Goal: Task Accomplishment & Management: Manage account settings

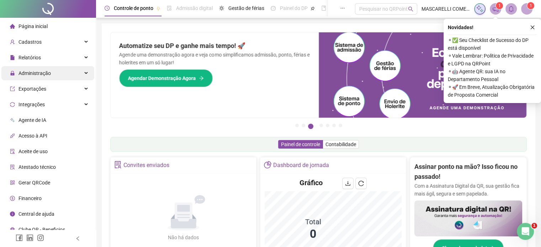
click at [34, 74] on span "Administração" at bounding box center [35, 73] width 32 height 6
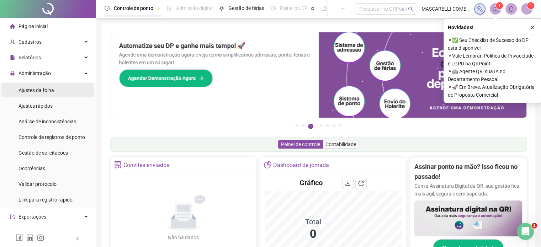
click at [34, 91] on span "Ajustes da folha" at bounding box center [37, 91] width 36 height 6
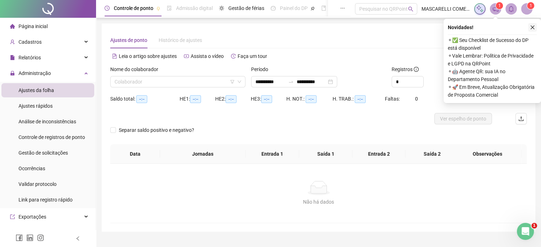
click at [535, 28] on button "button" at bounding box center [533, 27] width 9 height 9
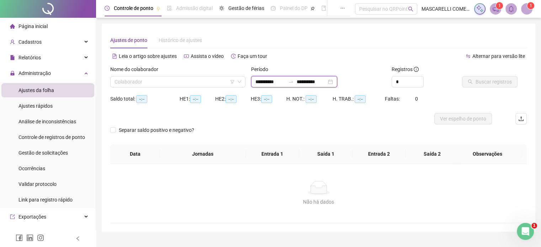
click at [256, 82] on input "**********" at bounding box center [271, 82] width 30 height 8
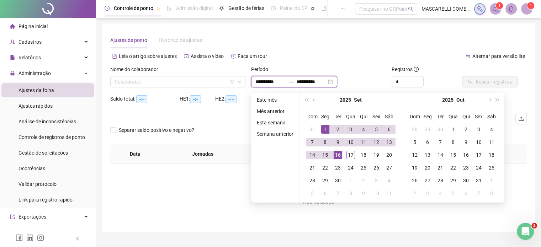
type input "**********"
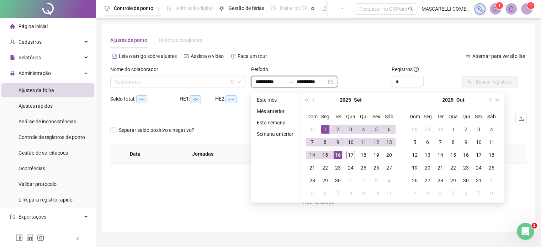
type input "**********"
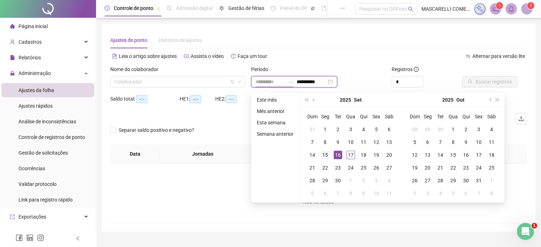
type input "**********"
click at [325, 155] on div "15" at bounding box center [325, 155] width 9 height 9
type input "**********"
click at [350, 153] on div "17" at bounding box center [351, 155] width 9 height 9
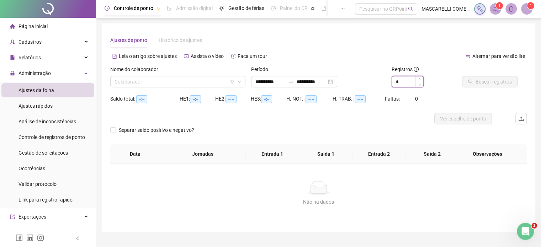
type input "*"
click at [417, 81] on span "Increase Value" at bounding box center [420, 79] width 8 height 5
click at [140, 82] on input "search" at bounding box center [175, 82] width 120 height 11
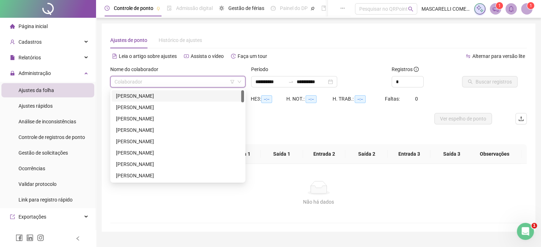
click at [128, 98] on div "[PERSON_NAME]" at bounding box center [178, 96] width 124 height 8
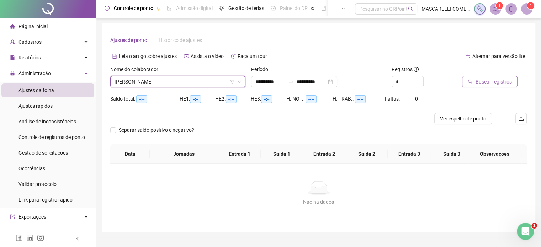
click at [479, 77] on button "Buscar registros" at bounding box center [490, 81] width 56 height 11
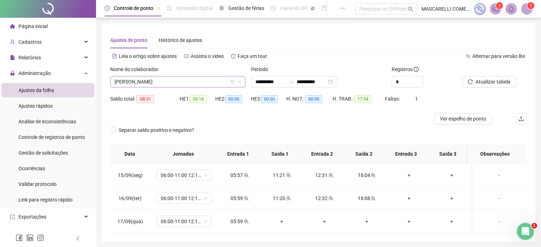
click at [143, 81] on span "[PERSON_NAME]" at bounding box center [178, 82] width 127 height 11
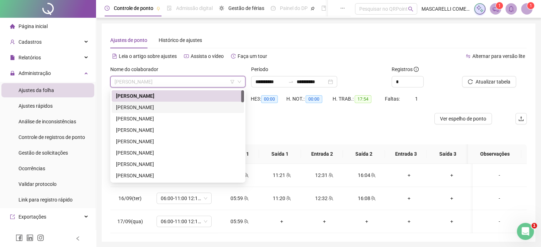
click at [132, 109] on div "[PERSON_NAME]" at bounding box center [178, 108] width 124 height 8
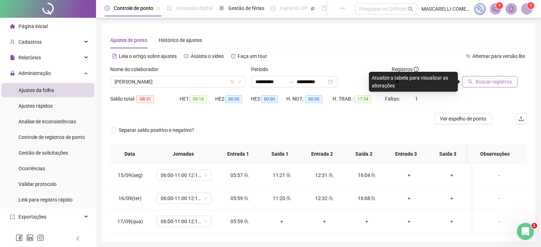
click at [478, 81] on span "Buscar registros" at bounding box center [494, 82] width 36 height 8
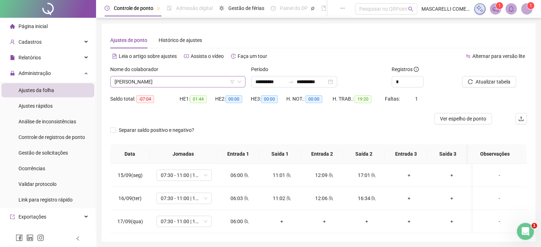
click at [143, 84] on span "[PERSON_NAME]" at bounding box center [178, 82] width 127 height 11
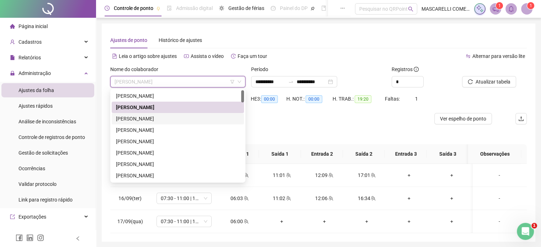
click at [139, 116] on div "[PERSON_NAME]" at bounding box center [178, 119] width 124 height 8
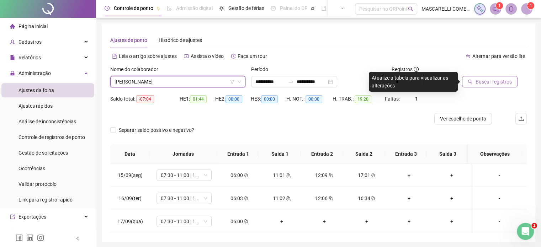
click at [498, 80] on span "Buscar registros" at bounding box center [494, 82] width 36 height 8
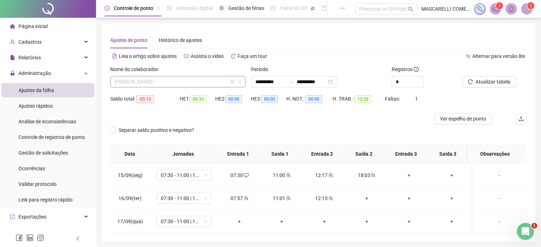
click at [139, 81] on span "[PERSON_NAME]" at bounding box center [178, 82] width 127 height 11
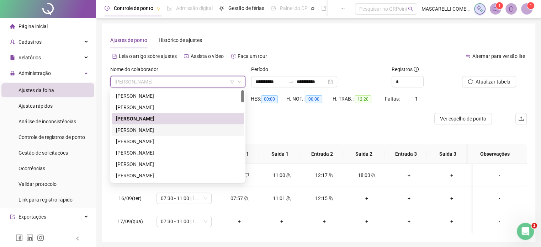
click at [126, 130] on div "[PERSON_NAME]" at bounding box center [178, 130] width 124 height 8
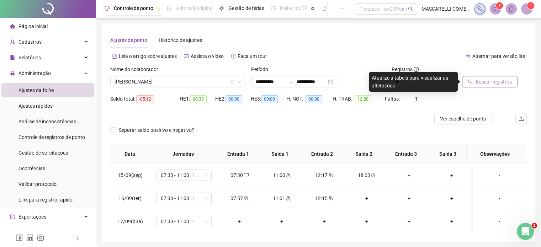
click at [490, 84] on span "Buscar registros" at bounding box center [494, 82] width 36 height 8
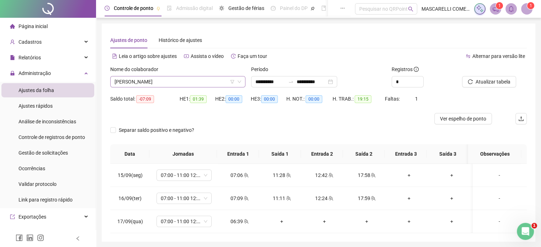
click at [177, 82] on span "[PERSON_NAME]" at bounding box center [178, 82] width 127 height 11
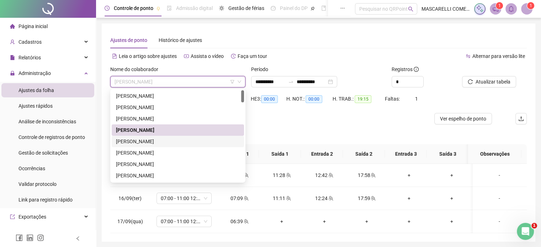
click at [146, 141] on div "[PERSON_NAME]" at bounding box center [178, 142] width 124 height 8
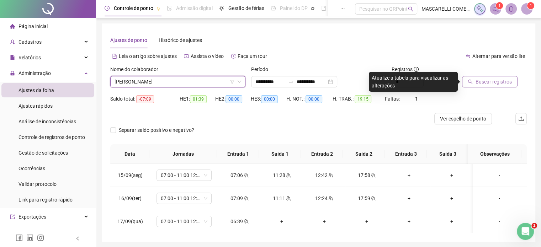
click at [483, 80] on span "Buscar registros" at bounding box center [494, 82] width 36 height 8
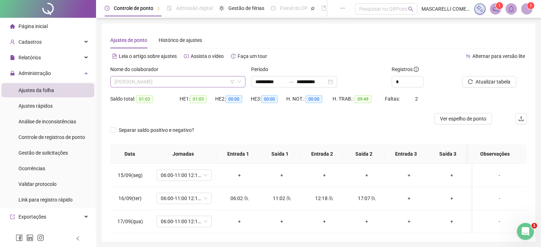
click at [181, 80] on span "[PERSON_NAME]" at bounding box center [178, 82] width 127 height 11
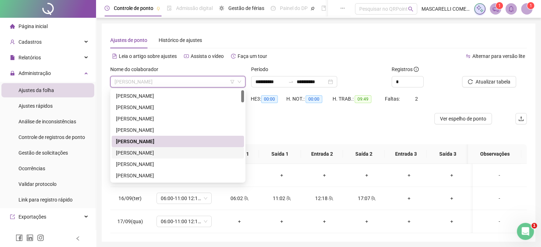
click at [158, 155] on div "[PERSON_NAME]" at bounding box center [178, 153] width 124 height 8
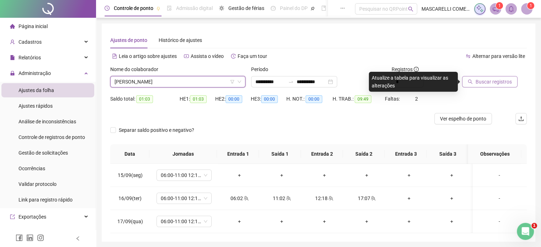
click at [479, 81] on span "Buscar registros" at bounding box center [494, 82] width 36 height 8
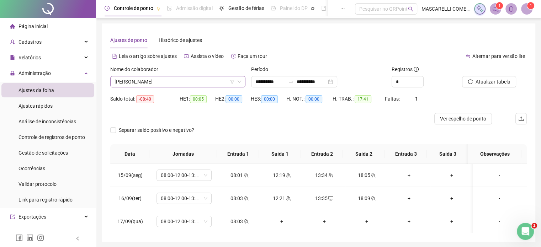
click at [149, 81] on span "[PERSON_NAME]" at bounding box center [178, 82] width 127 height 11
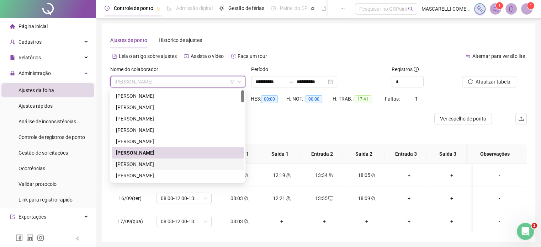
click at [141, 165] on div "[PERSON_NAME]" at bounding box center [178, 165] width 124 height 8
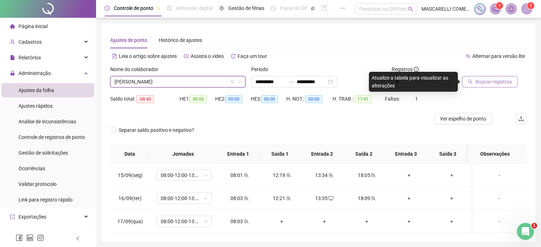
click at [489, 79] on span "Buscar registros" at bounding box center [494, 82] width 36 height 8
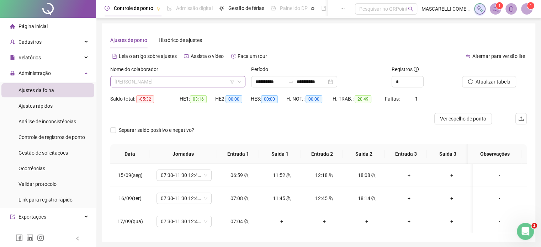
click at [158, 84] on span "[PERSON_NAME]" at bounding box center [178, 82] width 127 height 11
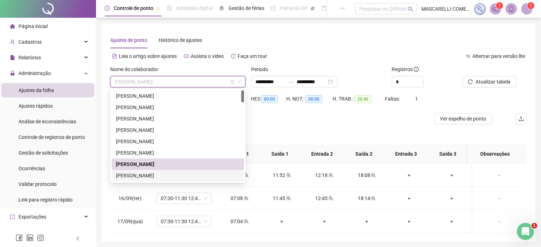
click at [168, 174] on div "[PERSON_NAME]" at bounding box center [178, 176] width 124 height 8
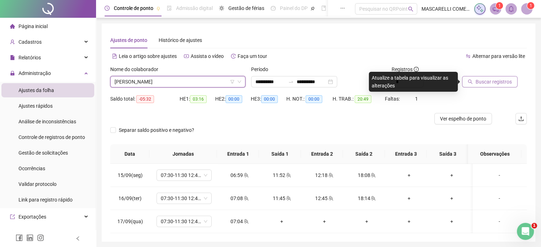
click at [488, 81] on span "Buscar registros" at bounding box center [494, 82] width 36 height 8
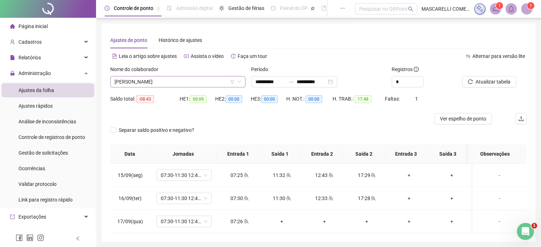
click at [126, 81] on span "[PERSON_NAME]" at bounding box center [178, 82] width 127 height 11
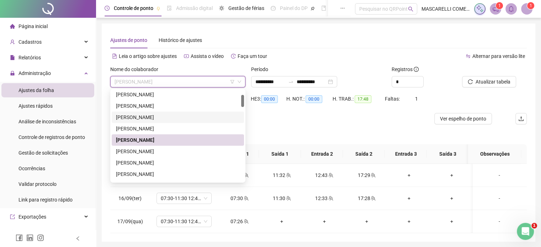
scroll to position [71, 0]
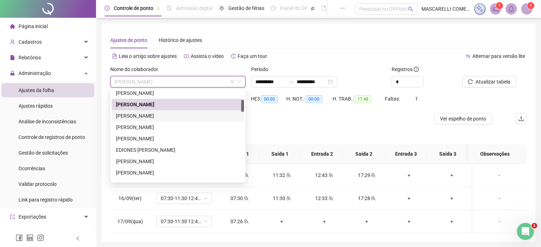
click at [142, 118] on div "[PERSON_NAME]" at bounding box center [178, 116] width 124 height 8
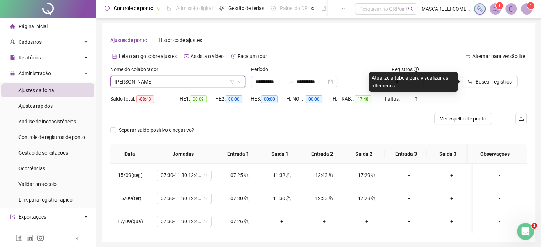
click at [135, 85] on span "[PERSON_NAME]" at bounding box center [178, 82] width 127 height 11
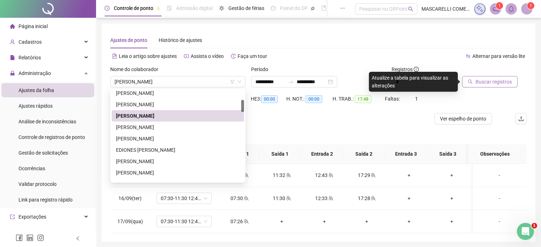
click at [485, 84] on span "Buscar registros" at bounding box center [494, 82] width 36 height 8
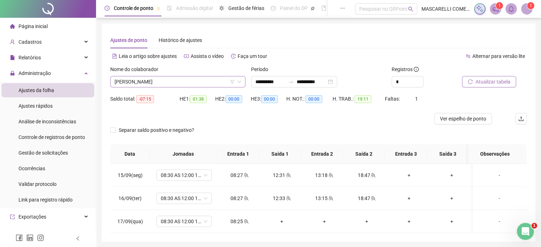
click at [143, 82] on span "[PERSON_NAME]" at bounding box center [178, 82] width 127 height 11
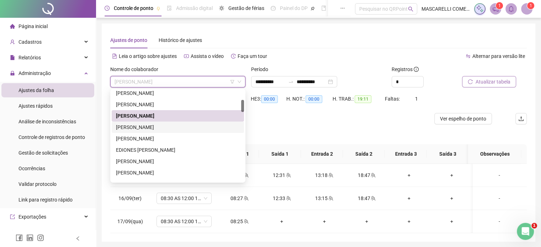
click at [138, 128] on div "[PERSON_NAME]" at bounding box center [178, 128] width 124 height 8
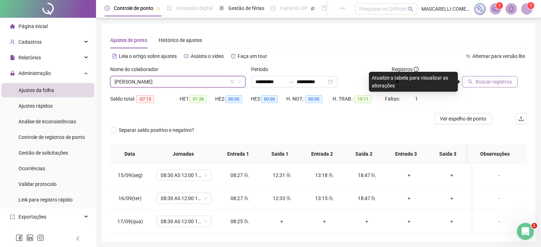
click at [476, 80] on button "Buscar registros" at bounding box center [490, 81] width 56 height 11
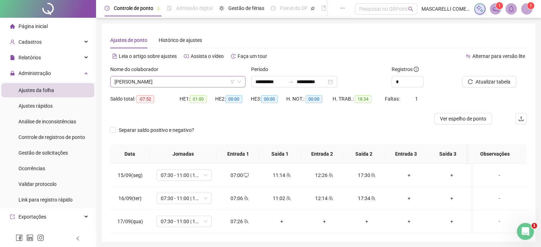
click at [160, 82] on span "[PERSON_NAME]" at bounding box center [178, 82] width 127 height 11
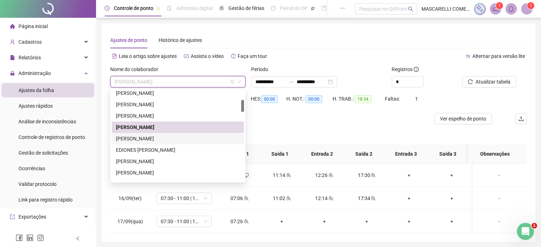
drag, startPoint x: 158, startPoint y: 137, endPoint x: 201, endPoint y: 133, distance: 43.6
click at [158, 137] on div "[PERSON_NAME]" at bounding box center [178, 139] width 124 height 8
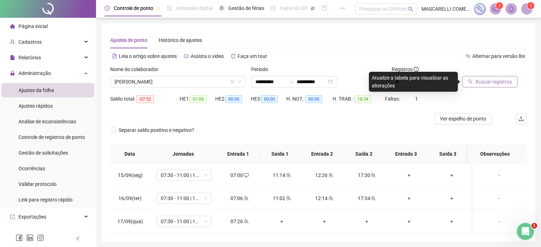
click at [479, 82] on span "Buscar registros" at bounding box center [494, 82] width 36 height 8
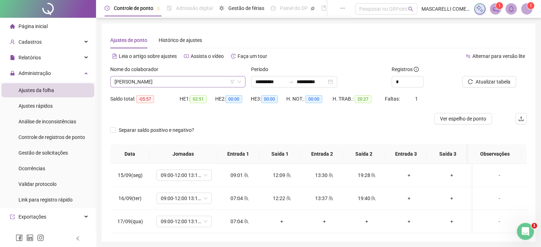
click at [153, 79] on span "[PERSON_NAME]" at bounding box center [178, 82] width 127 height 11
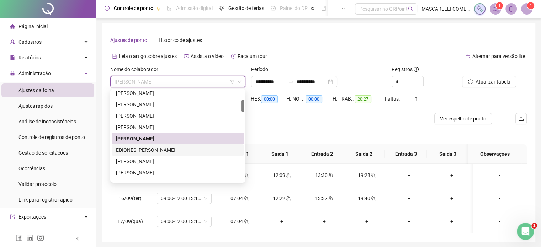
click at [147, 149] on div "EDIONES [PERSON_NAME]" at bounding box center [178, 150] width 124 height 8
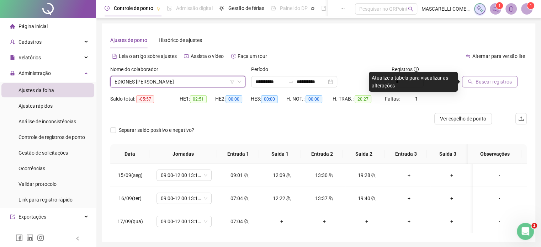
click at [487, 82] on span "Buscar registros" at bounding box center [494, 82] width 36 height 8
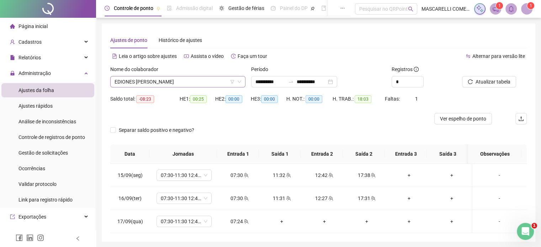
click at [132, 80] on span "EDIONES [PERSON_NAME]" at bounding box center [178, 82] width 127 height 11
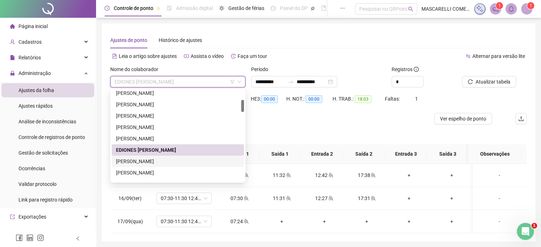
click at [139, 162] on div "[PERSON_NAME]" at bounding box center [178, 162] width 124 height 8
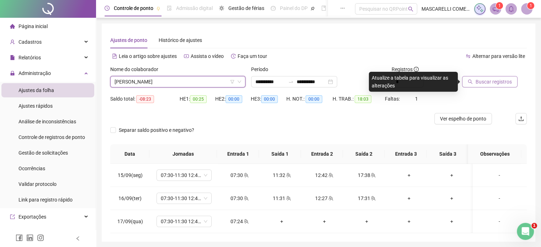
click at [487, 82] on span "Buscar registros" at bounding box center [494, 82] width 36 height 8
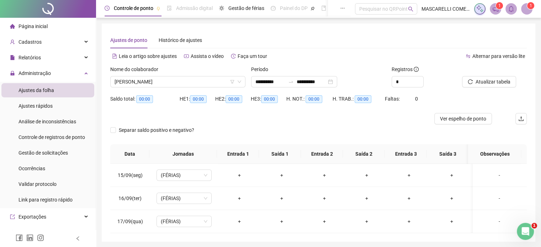
click at [155, 81] on span "[PERSON_NAME]" at bounding box center [178, 82] width 127 height 11
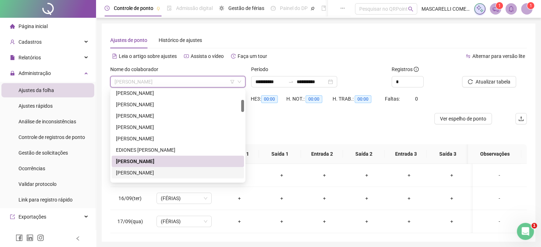
click at [141, 173] on div "[PERSON_NAME]" at bounding box center [178, 173] width 124 height 8
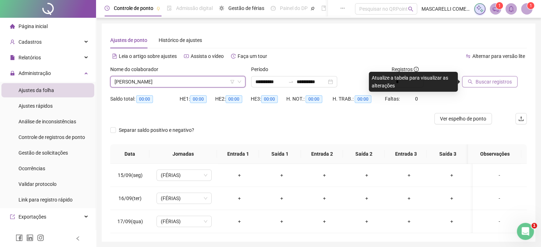
click at [493, 81] on span "Buscar registros" at bounding box center [494, 82] width 36 height 8
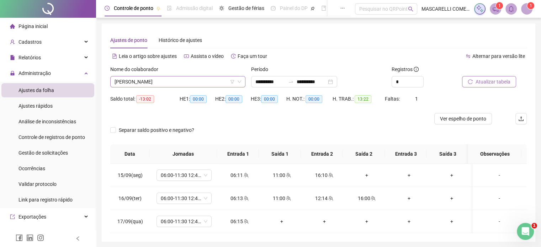
click at [160, 81] on span "[PERSON_NAME]" at bounding box center [178, 82] width 127 height 11
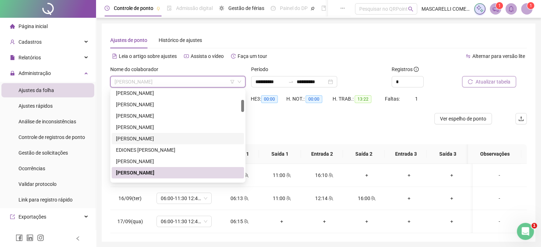
scroll to position [107, 0]
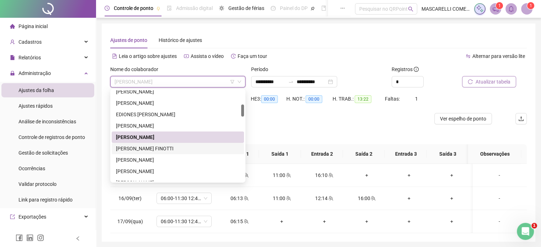
click at [174, 149] on div "[PERSON_NAME] FINOTTI" at bounding box center [178, 149] width 124 height 8
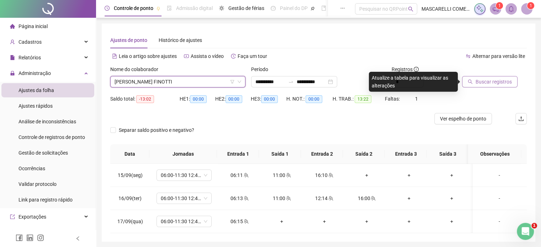
click at [502, 81] on span "Buscar registros" at bounding box center [494, 82] width 36 height 8
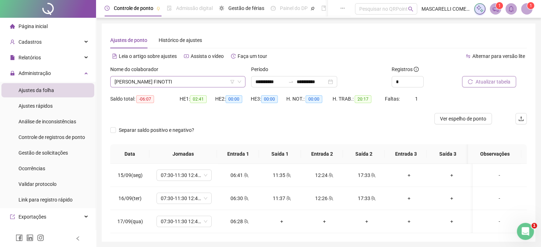
click at [135, 83] on span "[PERSON_NAME] FINOTTI" at bounding box center [178, 82] width 127 height 11
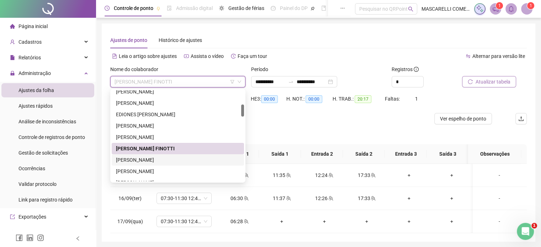
click at [136, 157] on div "[PERSON_NAME]" at bounding box center [178, 160] width 124 height 8
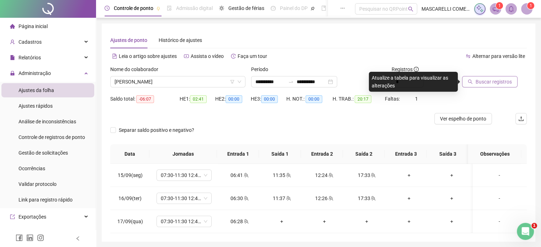
click at [499, 82] on span "Buscar registros" at bounding box center [494, 82] width 36 height 8
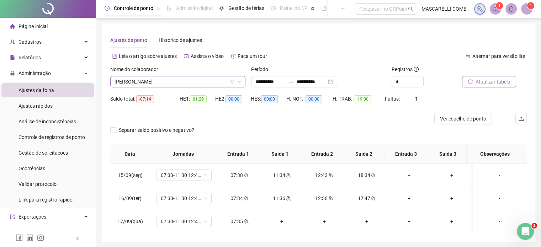
click at [142, 82] on span "[PERSON_NAME]" at bounding box center [178, 82] width 127 height 11
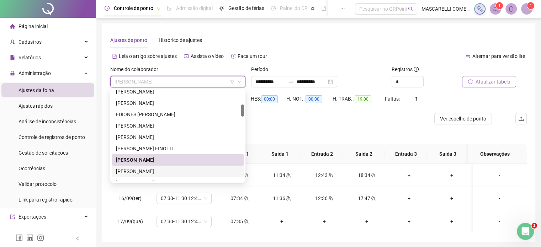
click at [138, 172] on div "[PERSON_NAME]" at bounding box center [178, 172] width 124 height 8
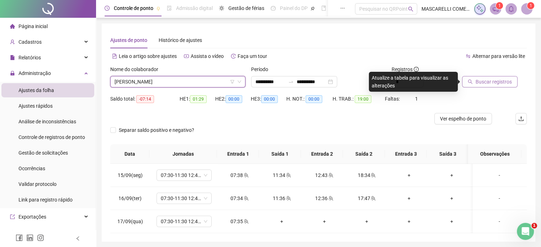
click at [473, 77] on button "Buscar registros" at bounding box center [490, 81] width 56 height 11
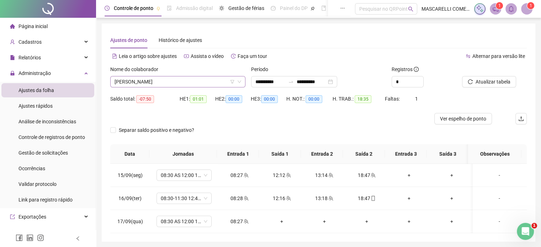
click at [175, 80] on span "[PERSON_NAME]" at bounding box center [178, 82] width 127 height 11
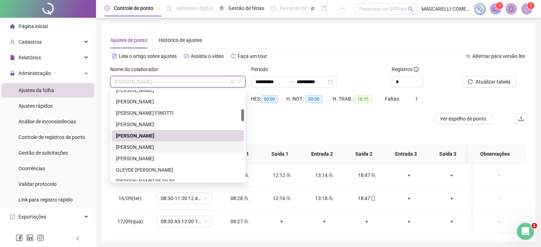
scroll to position [178, 0]
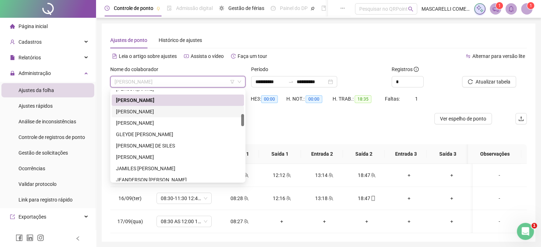
click at [150, 111] on div "[PERSON_NAME]" at bounding box center [178, 112] width 124 height 8
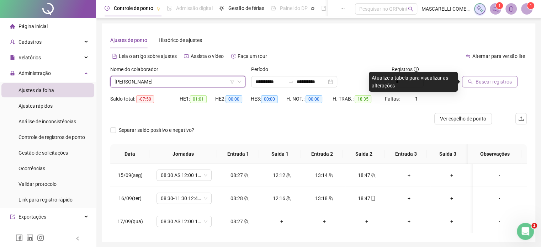
click at [492, 83] on span "Buscar registros" at bounding box center [494, 82] width 36 height 8
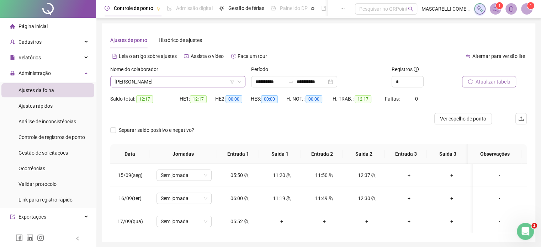
click at [150, 79] on span "[PERSON_NAME]" at bounding box center [178, 82] width 127 height 11
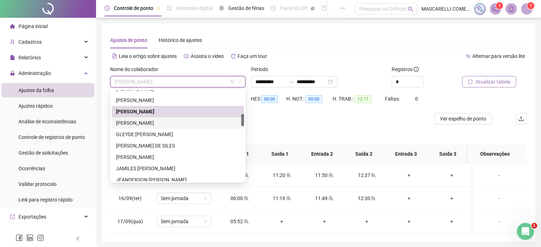
click at [153, 122] on div "[PERSON_NAME]" at bounding box center [178, 123] width 124 height 8
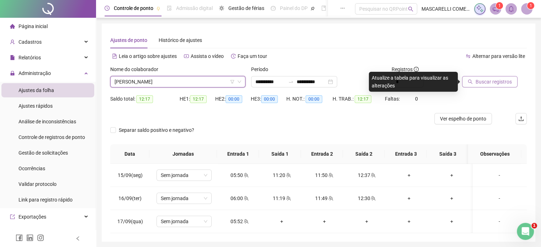
click at [491, 82] on span "Buscar registros" at bounding box center [494, 82] width 36 height 8
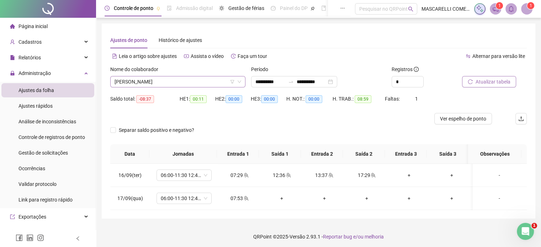
click at [141, 83] on span "[PERSON_NAME]" at bounding box center [178, 82] width 127 height 11
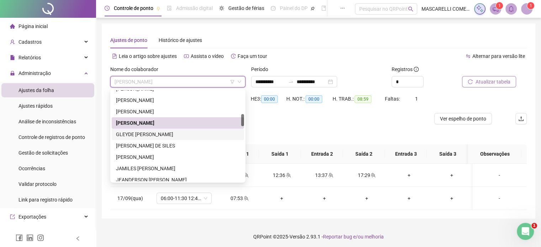
click at [139, 132] on div "GLEYDE [PERSON_NAME]" at bounding box center [178, 135] width 124 height 8
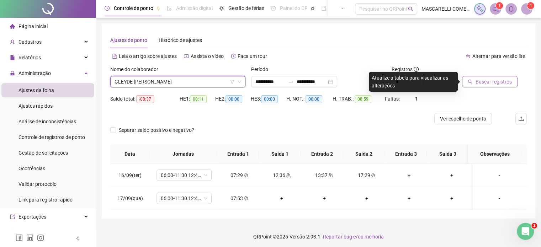
click at [478, 85] on span "Buscar registros" at bounding box center [494, 82] width 36 height 8
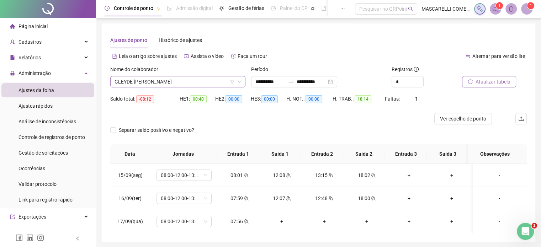
click at [149, 82] on span "GLEYDE [PERSON_NAME]" at bounding box center [178, 82] width 127 height 11
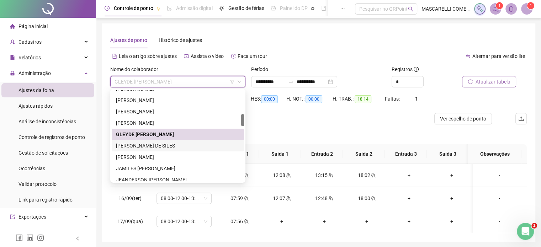
click at [151, 147] on div "[PERSON_NAME] DE SILES" at bounding box center [178, 146] width 124 height 8
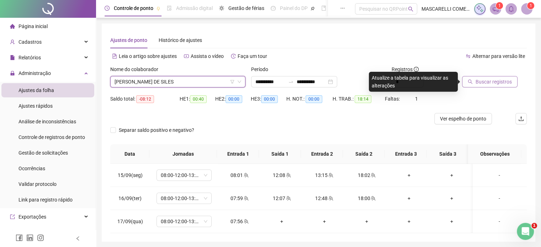
click at [473, 82] on button "Buscar registros" at bounding box center [490, 81] width 56 height 11
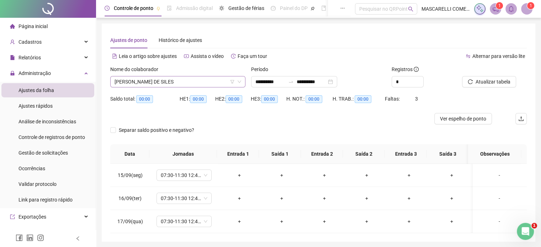
click at [159, 82] on span "[PERSON_NAME] DE SILES" at bounding box center [178, 82] width 127 height 11
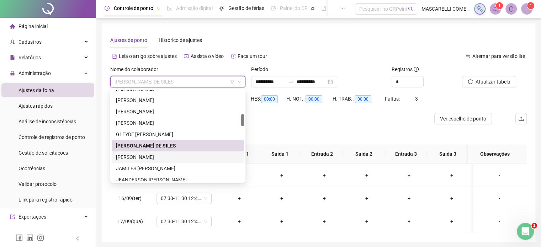
click at [144, 157] on div "[PERSON_NAME]" at bounding box center [178, 157] width 124 height 8
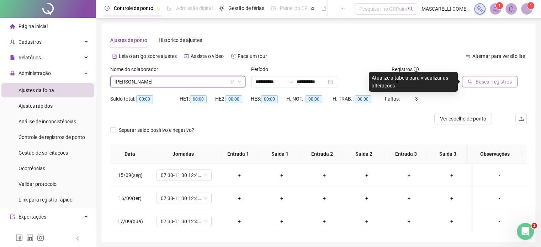
click at [491, 78] on span "Buscar registros" at bounding box center [494, 82] width 36 height 8
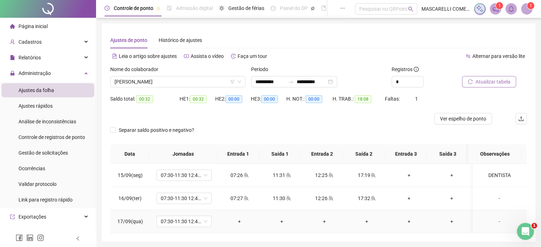
click at [238, 222] on div "+" at bounding box center [239, 222] width 31 height 8
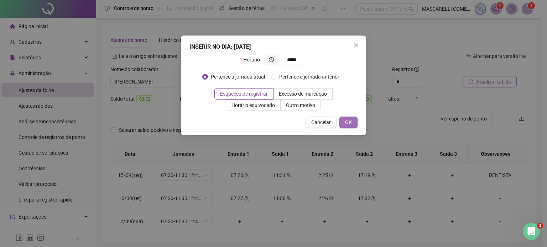
type input "*****"
click at [355, 125] on button "OK" at bounding box center [348, 122] width 18 height 11
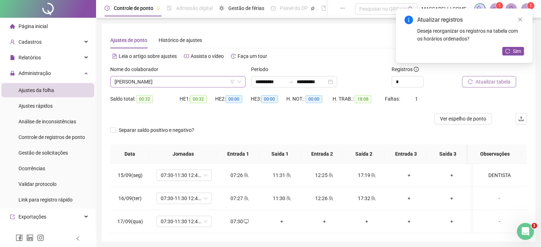
click at [152, 81] on span "[PERSON_NAME]" at bounding box center [178, 82] width 127 height 11
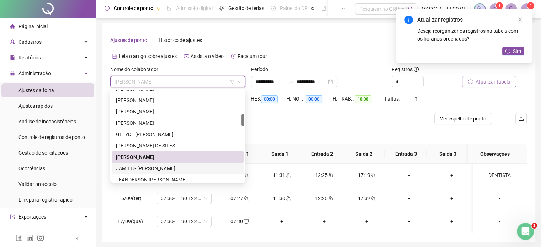
click at [142, 169] on div "JAMILES [PERSON_NAME]" at bounding box center [178, 169] width 124 height 8
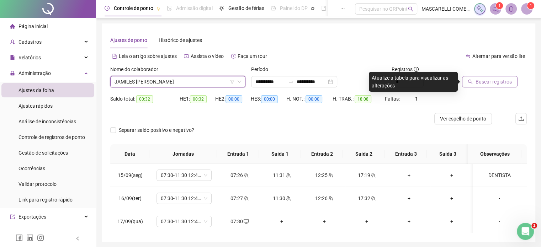
click at [484, 84] on span "Buscar registros" at bounding box center [494, 82] width 36 height 8
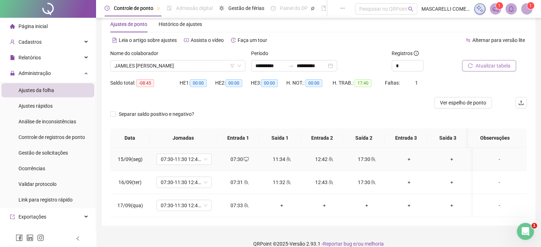
scroll to position [25, 0]
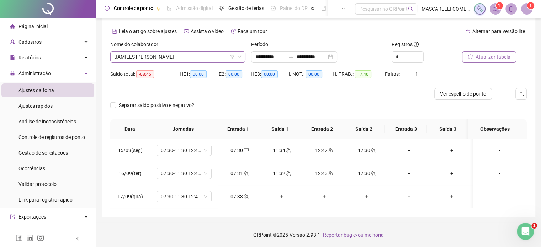
click at [150, 59] on span "JAMILES [PERSON_NAME]" at bounding box center [178, 57] width 127 height 11
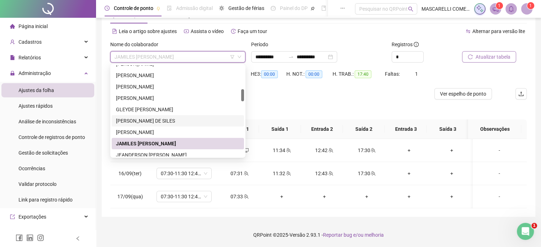
scroll to position [214, 0]
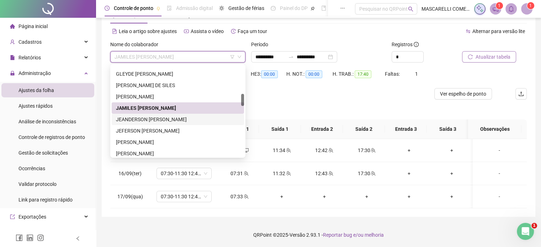
click at [148, 121] on div "JEANDERSON [PERSON_NAME]" at bounding box center [178, 120] width 124 height 8
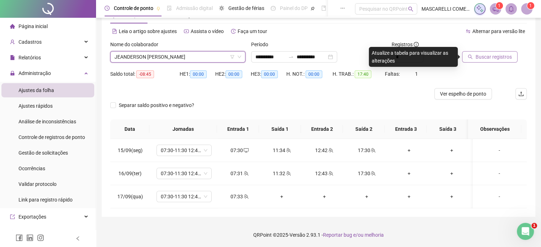
click at [501, 57] on span "Buscar registros" at bounding box center [494, 57] width 36 height 8
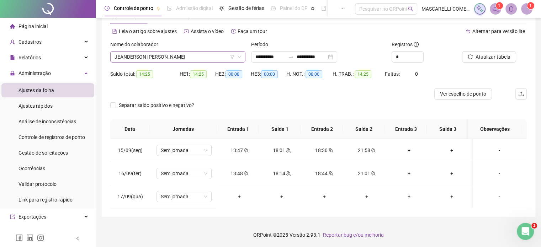
click at [189, 57] on span "JEANDERSON [PERSON_NAME]" at bounding box center [178, 57] width 127 height 11
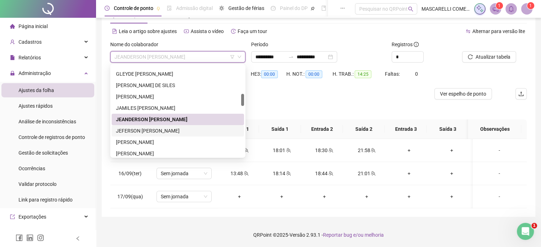
click at [180, 132] on div "JEFERSON [PERSON_NAME]" at bounding box center [178, 131] width 124 height 8
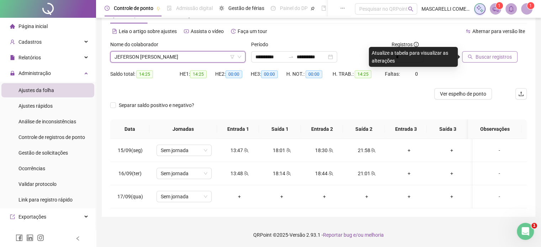
click at [491, 57] on span "Buscar registros" at bounding box center [494, 57] width 36 height 8
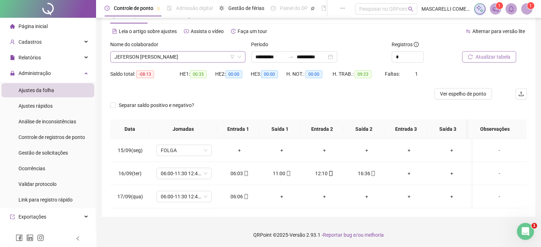
click at [188, 56] on span "JEFERSON [PERSON_NAME]" at bounding box center [178, 57] width 127 height 11
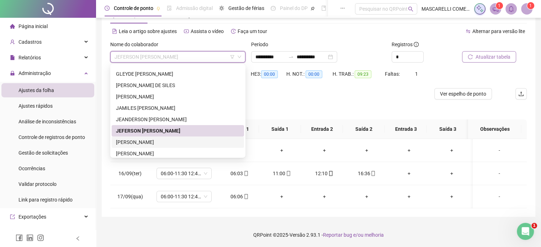
click at [152, 141] on div "[PERSON_NAME]" at bounding box center [178, 142] width 124 height 8
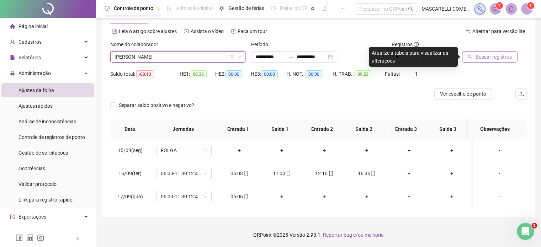
click at [480, 55] on span "Buscar registros" at bounding box center [494, 57] width 36 height 8
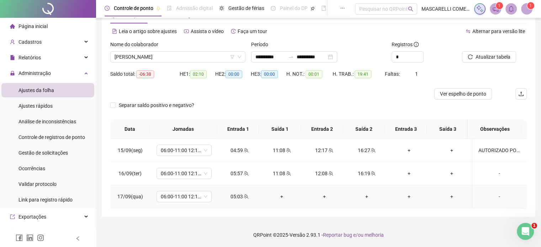
click at [493, 196] on div "-" at bounding box center [500, 197] width 42 height 8
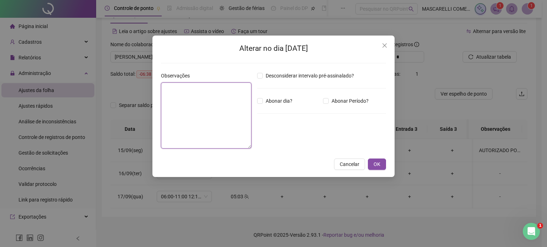
click at [182, 88] on textarea at bounding box center [206, 116] width 90 height 66
type textarea "*"
type textarea "**********"
click at [374, 164] on span "OK" at bounding box center [376, 165] width 7 height 8
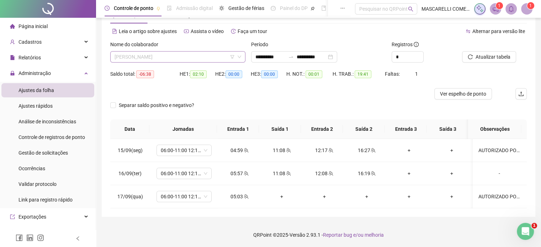
click at [199, 55] on span "[PERSON_NAME]" at bounding box center [178, 57] width 127 height 11
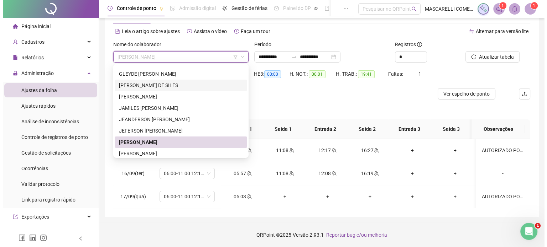
scroll to position [178, 0]
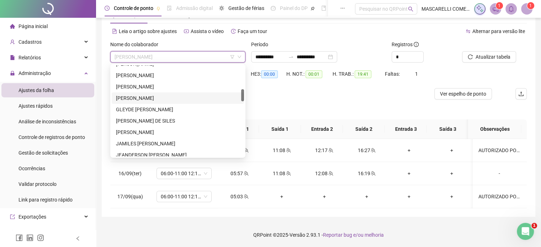
click at [147, 99] on div "[PERSON_NAME]" at bounding box center [178, 98] width 124 height 8
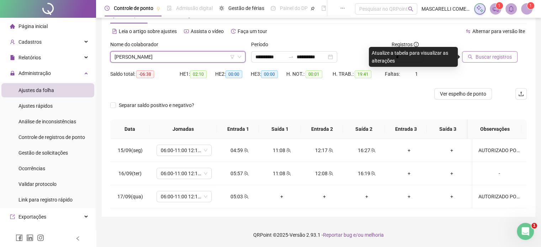
click at [498, 53] on span "Buscar registros" at bounding box center [494, 57] width 36 height 8
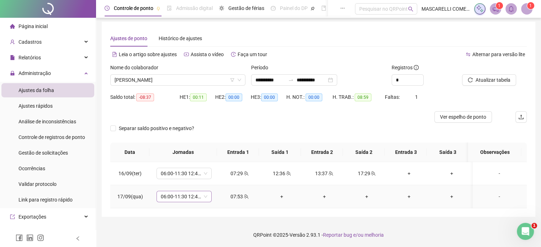
scroll to position [0, 0]
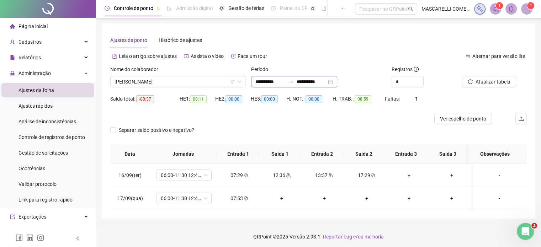
click at [254, 80] on div "**********" at bounding box center [294, 81] width 86 height 11
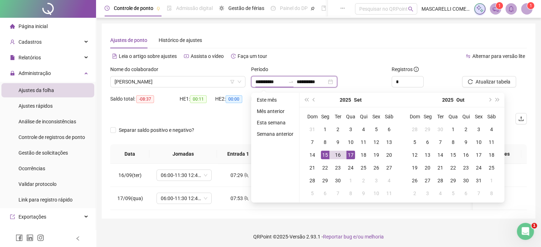
type input "**********"
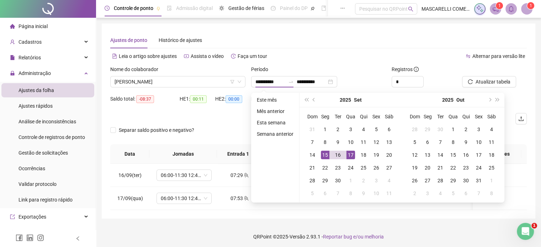
click at [290, 60] on div "Leia o artigo sobre ajustes Assista o vídeo Faça um tour" at bounding box center [214, 56] width 209 height 11
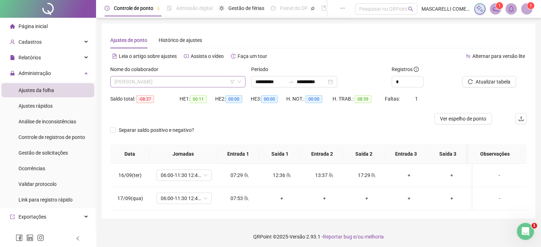
click at [172, 79] on span "[PERSON_NAME]" at bounding box center [178, 82] width 127 height 11
click at [141, 81] on span "[PERSON_NAME]" at bounding box center [178, 82] width 127 height 11
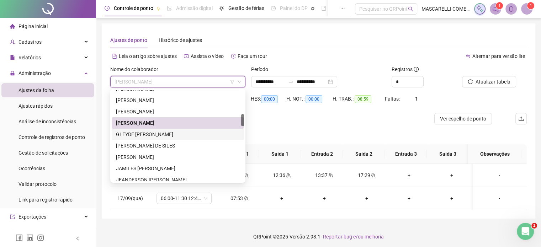
click at [141, 135] on div "GLEYDE [PERSON_NAME]" at bounding box center [178, 135] width 124 height 8
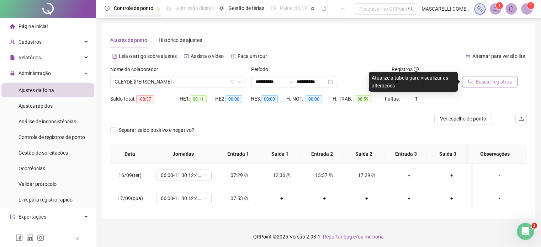
click at [477, 81] on span "Buscar registros" at bounding box center [494, 82] width 36 height 8
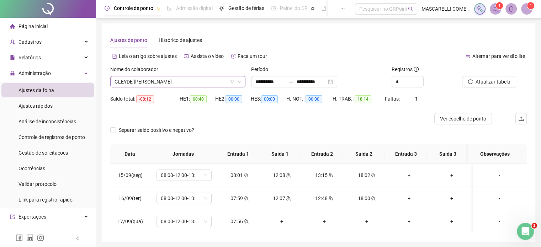
click at [164, 79] on span "GLEYDE [PERSON_NAME]" at bounding box center [178, 82] width 127 height 11
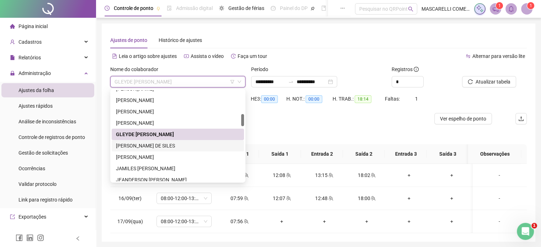
click at [146, 147] on div "[PERSON_NAME] DE SILES" at bounding box center [178, 146] width 124 height 8
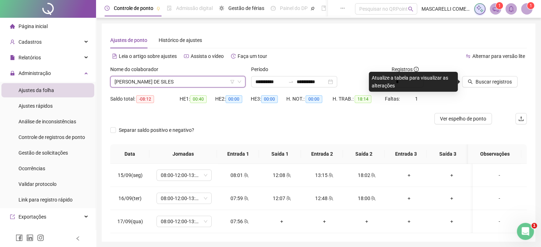
click at [151, 81] on span "[PERSON_NAME] DE SILES" at bounding box center [178, 82] width 127 height 11
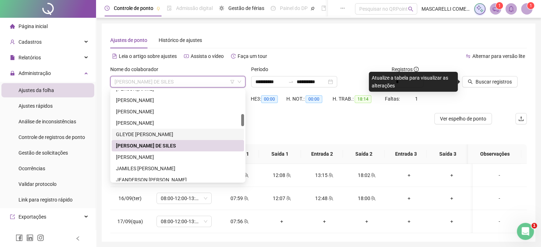
scroll to position [214, 0]
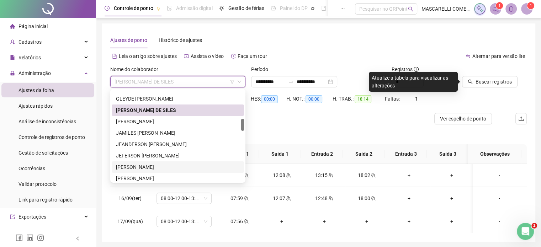
click at [147, 167] on div "[PERSON_NAME]" at bounding box center [178, 167] width 124 height 8
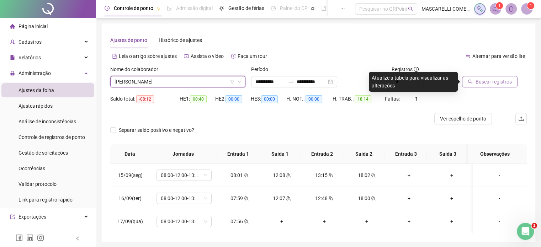
click at [499, 84] on span "Buscar registros" at bounding box center [494, 82] width 36 height 8
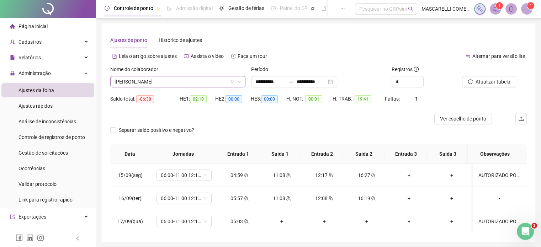
click at [156, 84] on span "[PERSON_NAME]" at bounding box center [178, 82] width 127 height 11
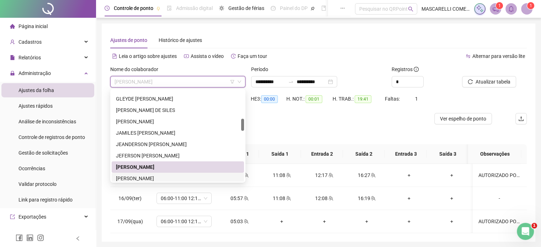
click at [140, 176] on div "[PERSON_NAME]" at bounding box center [178, 179] width 124 height 8
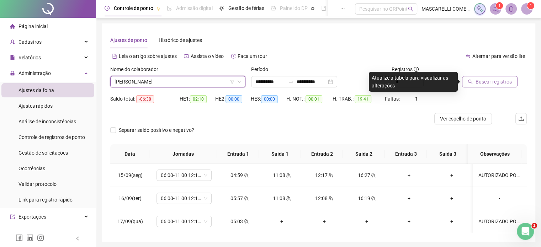
click at [480, 79] on span "Buscar registros" at bounding box center [494, 82] width 36 height 8
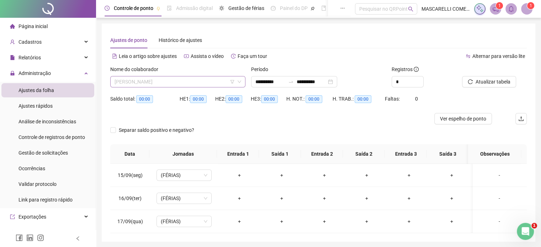
click at [137, 80] on span "[PERSON_NAME]" at bounding box center [178, 82] width 127 height 11
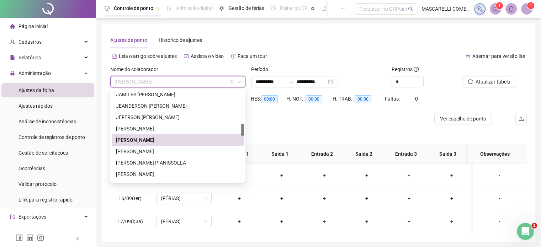
scroll to position [288, 0]
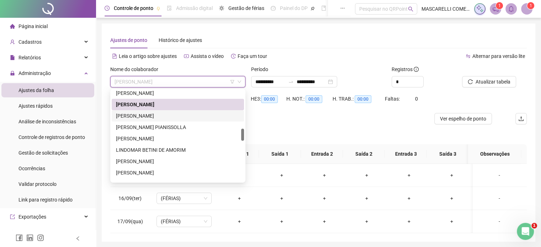
click at [138, 116] on div "[PERSON_NAME]" at bounding box center [178, 116] width 124 height 8
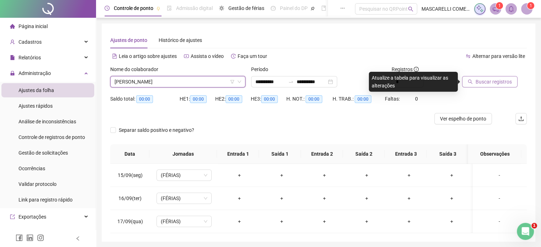
click at [479, 82] on span "Buscar registros" at bounding box center [494, 82] width 36 height 8
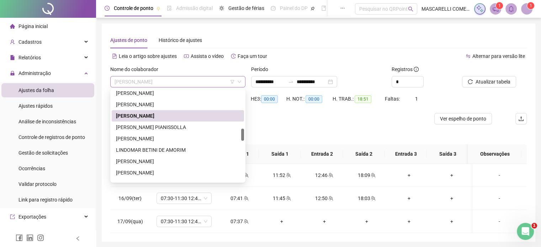
click at [154, 80] on span "[PERSON_NAME]" at bounding box center [178, 82] width 127 height 11
click at [132, 128] on div "[PERSON_NAME] PIANISSOLLA" at bounding box center [178, 128] width 124 height 8
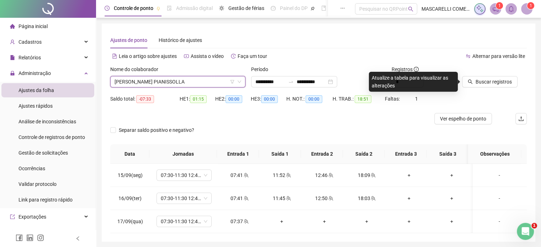
click at [131, 83] on span "[PERSON_NAME] PIANISSOLLA" at bounding box center [178, 82] width 127 height 11
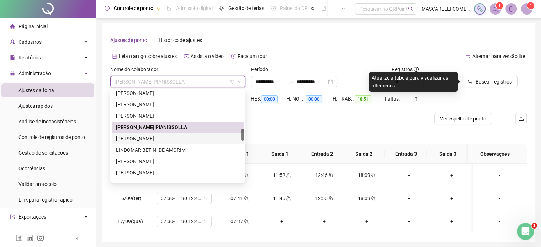
click at [128, 139] on div "[PERSON_NAME]" at bounding box center [178, 139] width 124 height 8
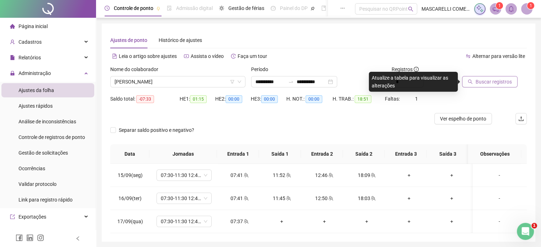
click at [487, 82] on span "Buscar registros" at bounding box center [494, 82] width 36 height 8
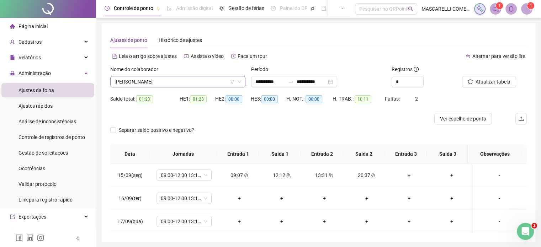
click at [139, 83] on span "[PERSON_NAME]" at bounding box center [178, 82] width 127 height 11
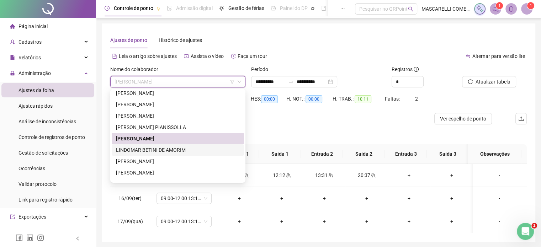
click at [125, 150] on div "LINDOMAR BETINI DE AMORIM" at bounding box center [178, 150] width 124 height 8
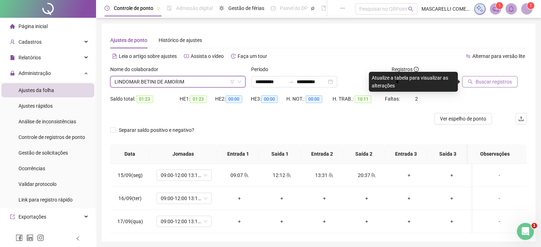
click at [501, 83] on span "Buscar registros" at bounding box center [494, 82] width 36 height 8
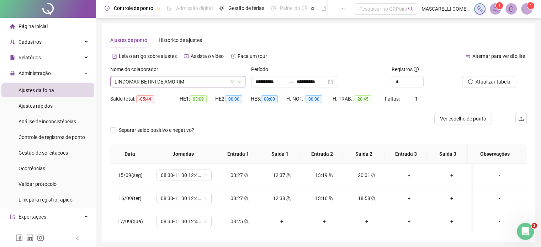
click at [130, 82] on span "LINDOMAR BETINI DE AMORIM" at bounding box center [178, 82] width 127 height 11
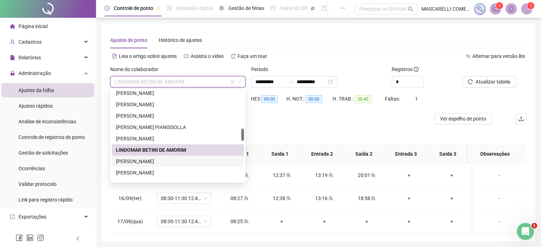
click at [147, 161] on div "[PERSON_NAME]" at bounding box center [178, 162] width 124 height 8
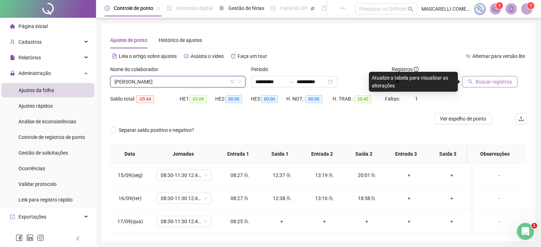
click at [470, 79] on icon "search" at bounding box center [470, 81] width 5 height 5
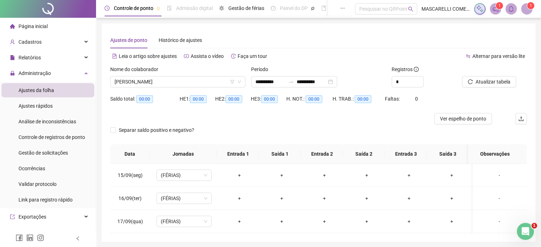
click at [121, 81] on span "[PERSON_NAME]" at bounding box center [178, 82] width 127 height 11
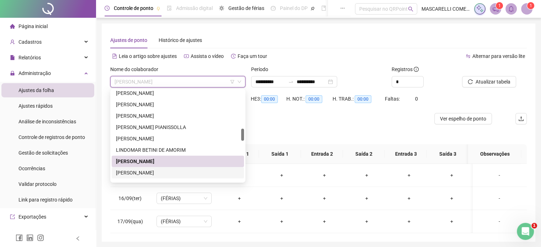
click at [135, 173] on div "[PERSON_NAME]" at bounding box center [178, 173] width 124 height 8
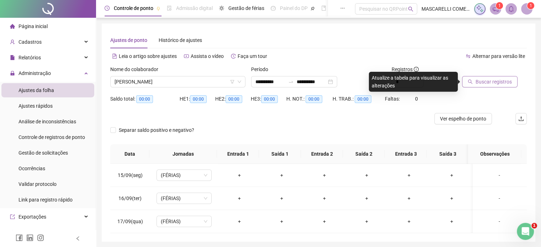
click at [484, 81] on span "Buscar registros" at bounding box center [494, 82] width 36 height 8
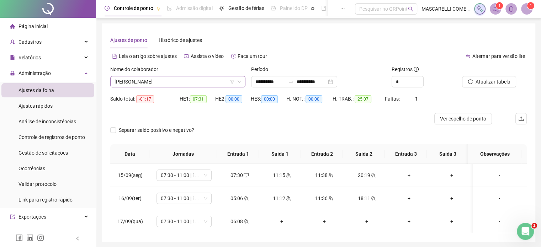
click at [151, 81] on span "[PERSON_NAME]" at bounding box center [178, 82] width 127 height 11
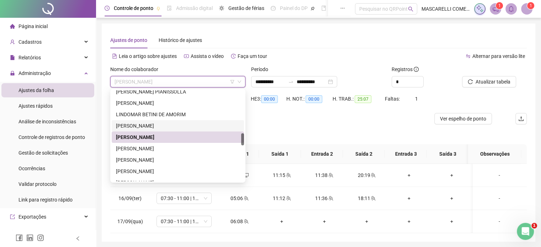
scroll to position [359, 0]
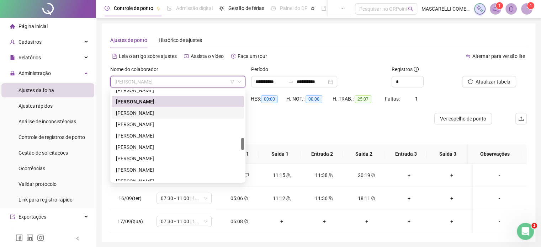
click at [140, 112] on div "[PERSON_NAME]" at bounding box center [178, 113] width 124 height 8
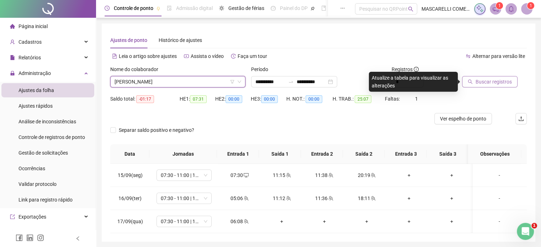
click at [483, 84] on span "Buscar registros" at bounding box center [494, 82] width 36 height 8
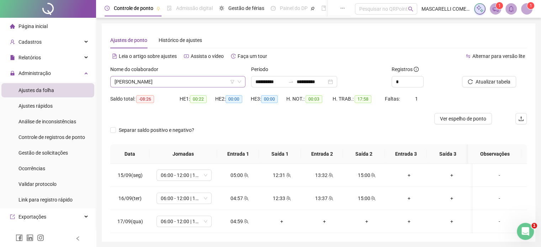
click at [147, 81] on span "[PERSON_NAME]" at bounding box center [178, 82] width 127 height 11
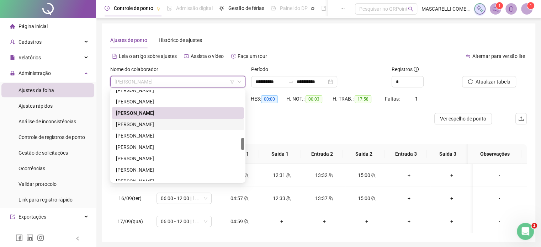
click at [148, 122] on div "[PERSON_NAME]" at bounding box center [178, 125] width 124 height 8
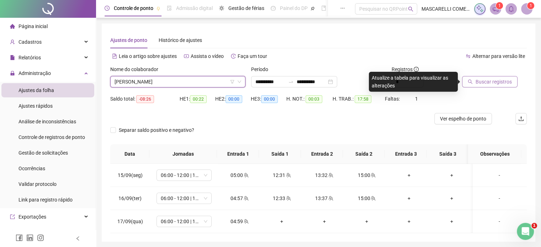
click at [486, 81] on span "Buscar registros" at bounding box center [494, 82] width 36 height 8
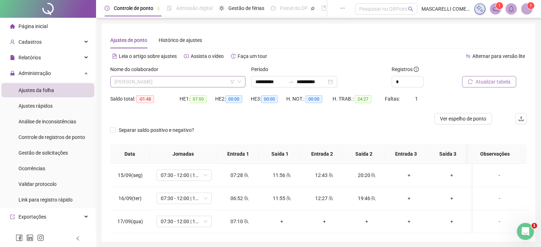
click at [145, 84] on span "[PERSON_NAME]" at bounding box center [178, 82] width 127 height 11
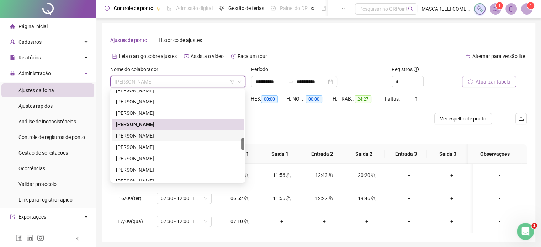
click at [139, 138] on div "[PERSON_NAME]" at bounding box center [178, 136] width 124 height 8
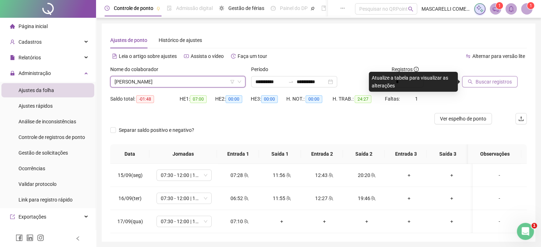
click at [504, 83] on span "Buscar registros" at bounding box center [494, 82] width 36 height 8
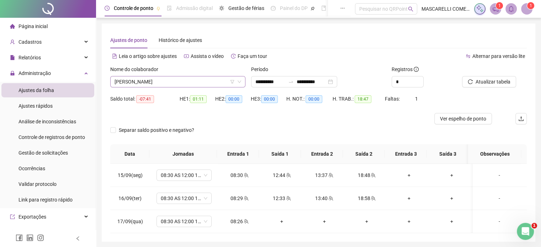
click at [155, 80] on span "[PERSON_NAME]" at bounding box center [178, 82] width 127 height 11
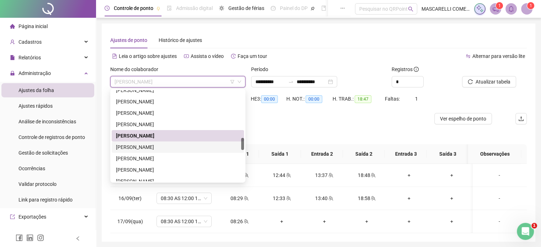
click at [149, 147] on div "[PERSON_NAME]" at bounding box center [178, 147] width 124 height 8
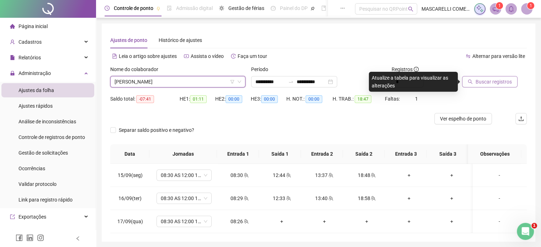
click at [477, 82] on span "Buscar registros" at bounding box center [494, 82] width 36 height 8
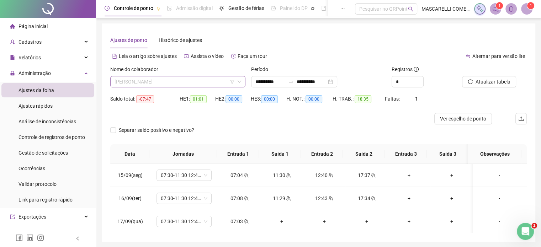
click at [151, 81] on span "[PERSON_NAME]" at bounding box center [178, 82] width 127 height 11
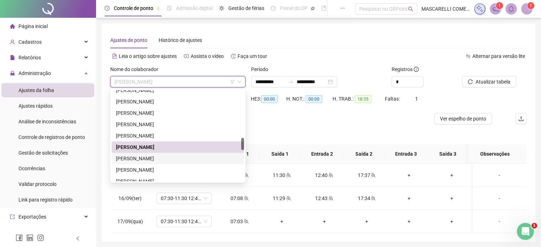
click at [141, 157] on div "[PERSON_NAME]" at bounding box center [178, 159] width 124 height 8
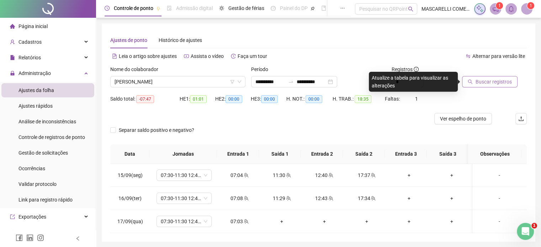
click at [481, 81] on span "Buscar registros" at bounding box center [494, 82] width 36 height 8
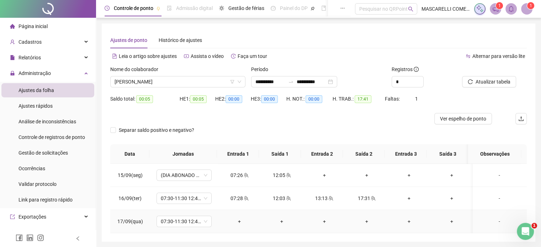
click at [238, 223] on div "+" at bounding box center [239, 222] width 31 height 8
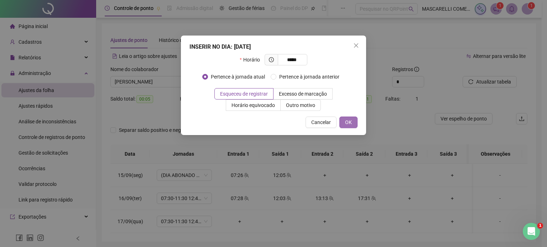
type input "*****"
click at [349, 124] on span "OK" at bounding box center [348, 123] width 7 height 8
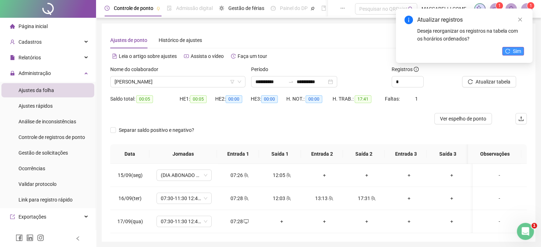
click at [515, 52] on span "Sim" at bounding box center [517, 51] width 8 height 8
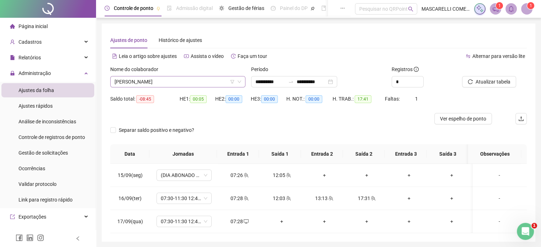
drag, startPoint x: 140, startPoint y: 81, endPoint x: 145, endPoint y: 82, distance: 5.1
click at [140, 81] on span "[PERSON_NAME]" at bounding box center [178, 82] width 127 height 11
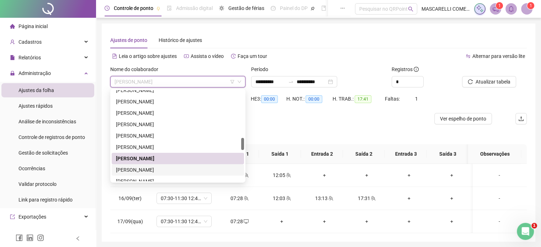
click at [127, 171] on div "[PERSON_NAME]" at bounding box center [178, 170] width 124 height 8
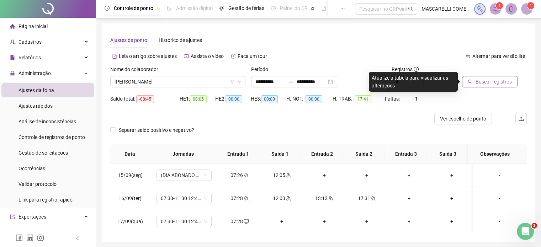
click at [473, 82] on icon "search" at bounding box center [470, 81] width 5 height 5
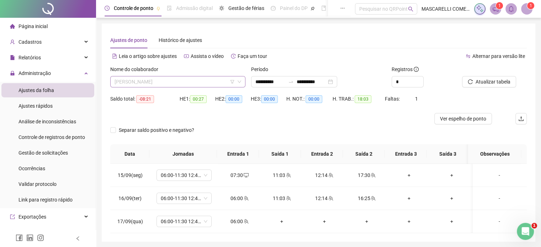
click at [141, 82] on span "[PERSON_NAME]" at bounding box center [178, 82] width 127 height 11
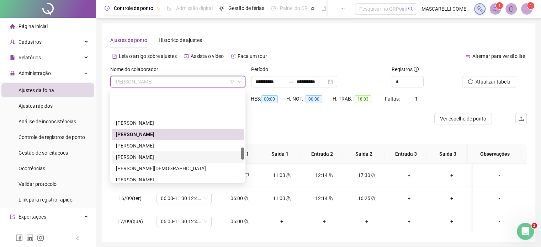
scroll to position [430, 0]
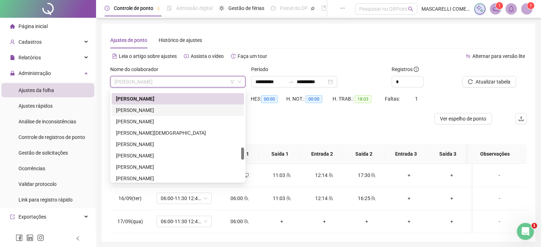
click at [132, 109] on div "[PERSON_NAME]" at bounding box center [178, 110] width 124 height 8
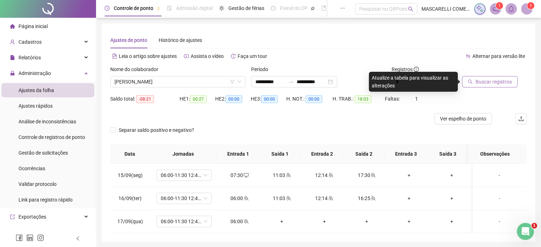
click at [485, 85] on span "Buscar registros" at bounding box center [494, 82] width 36 height 8
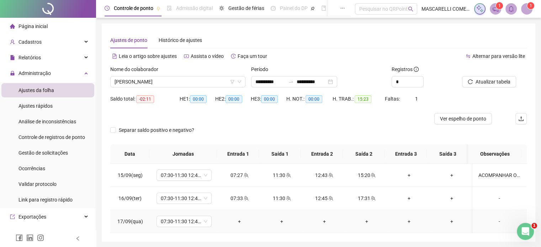
click at [236, 222] on div "+" at bounding box center [239, 222] width 31 height 8
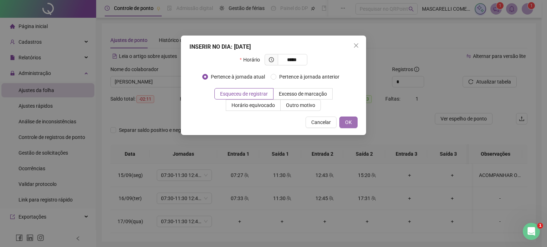
type input "*****"
click at [349, 121] on span "OK" at bounding box center [348, 123] width 7 height 8
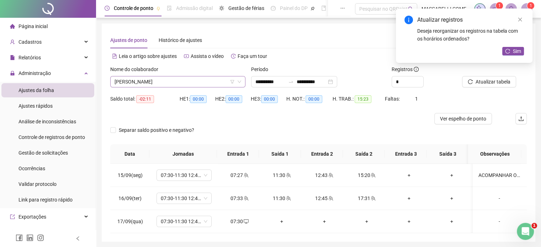
click at [168, 81] on span "[PERSON_NAME]" at bounding box center [178, 82] width 127 height 11
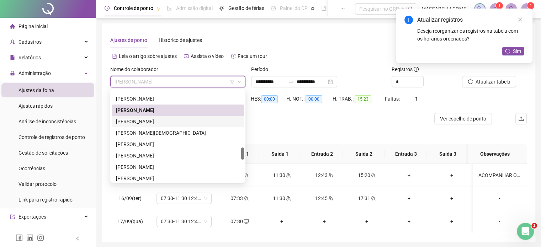
click at [122, 119] on div "[PERSON_NAME]" at bounding box center [178, 122] width 124 height 8
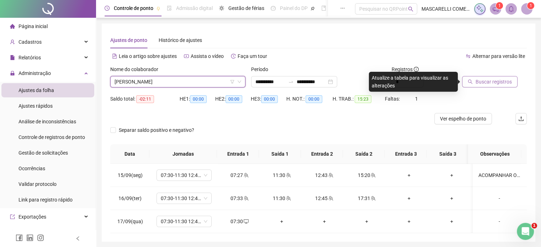
click at [491, 82] on span "Buscar registros" at bounding box center [494, 82] width 36 height 8
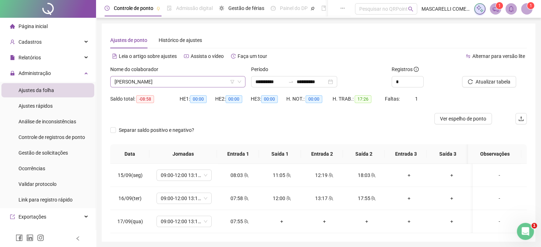
click at [153, 82] on span "[PERSON_NAME]" at bounding box center [178, 82] width 127 height 11
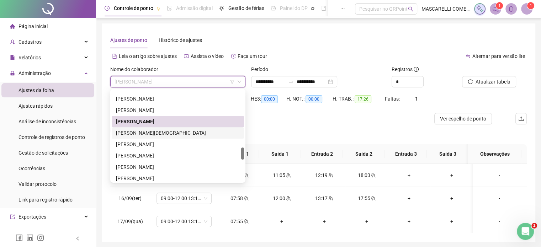
drag, startPoint x: 135, startPoint y: 134, endPoint x: 140, endPoint y: 130, distance: 6.3
click at [135, 134] on div "[PERSON_NAME][DEMOGRAPHIC_DATA]" at bounding box center [178, 133] width 124 height 8
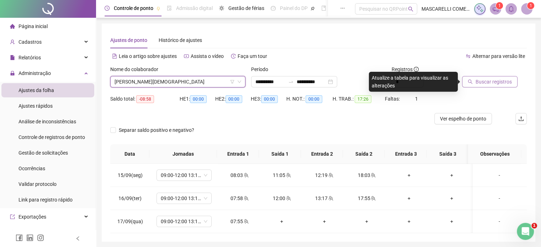
click at [482, 83] on span "Buscar registros" at bounding box center [494, 82] width 36 height 8
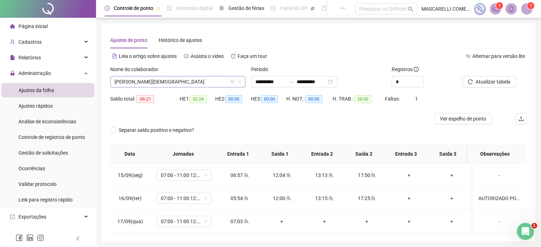
click at [133, 81] on span "[PERSON_NAME][DEMOGRAPHIC_DATA]" at bounding box center [178, 82] width 127 height 11
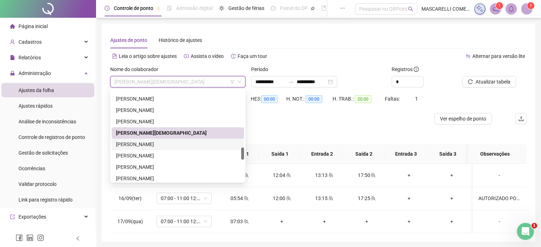
click at [133, 143] on div "[PERSON_NAME]" at bounding box center [178, 145] width 124 height 8
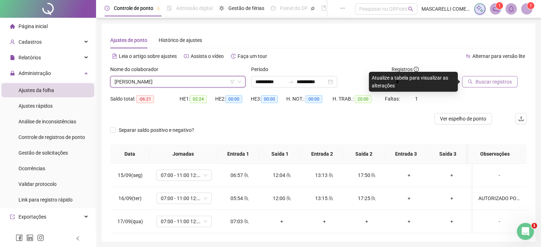
click at [487, 80] on span "Buscar registros" at bounding box center [494, 82] width 36 height 8
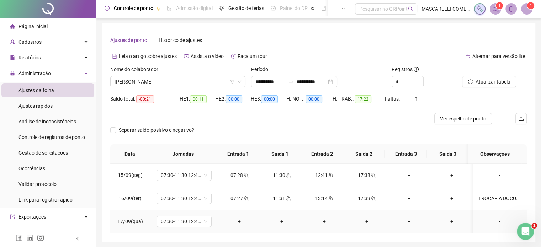
click at [236, 219] on div "+" at bounding box center [239, 222] width 31 height 8
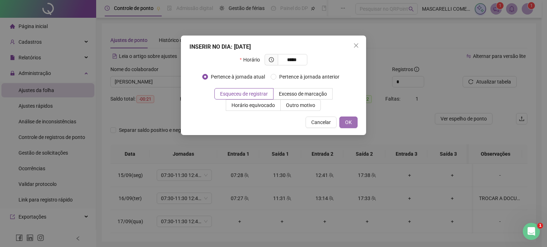
type input "*****"
click at [349, 122] on span "OK" at bounding box center [348, 123] width 7 height 8
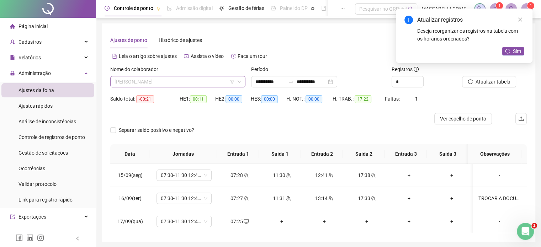
click at [190, 81] on span "[PERSON_NAME]" at bounding box center [178, 82] width 127 height 11
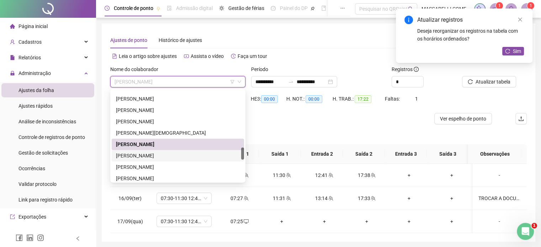
click at [148, 157] on div "[PERSON_NAME]" at bounding box center [178, 156] width 124 height 8
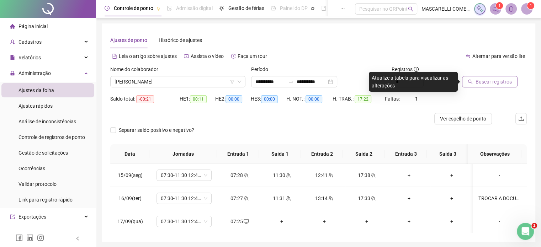
click at [491, 81] on span "Buscar registros" at bounding box center [494, 82] width 36 height 8
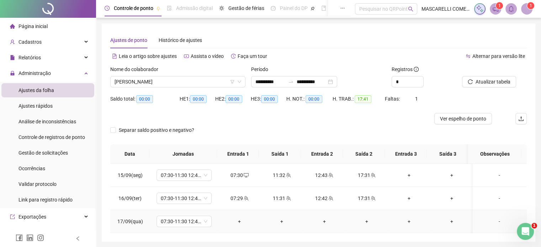
click at [236, 220] on div "+" at bounding box center [239, 222] width 31 height 8
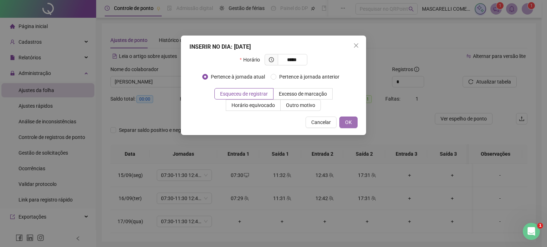
type input "*****"
click at [351, 123] on span "OK" at bounding box center [348, 123] width 7 height 8
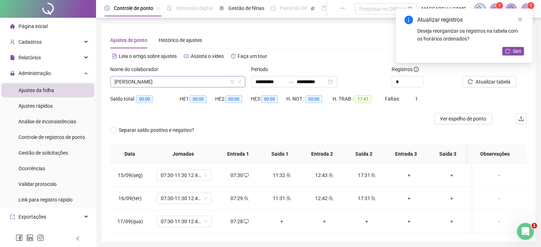
click at [162, 85] on span "[PERSON_NAME]" at bounding box center [178, 82] width 127 height 11
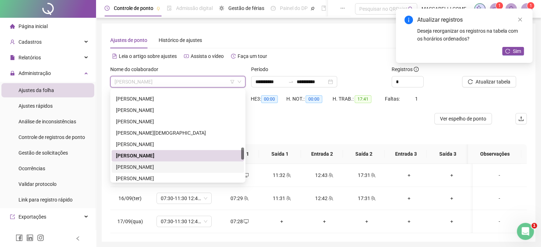
click at [156, 166] on div "[PERSON_NAME]" at bounding box center [178, 167] width 124 height 8
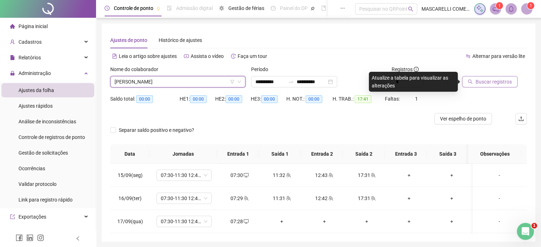
click at [493, 81] on span "Buscar registros" at bounding box center [494, 82] width 36 height 8
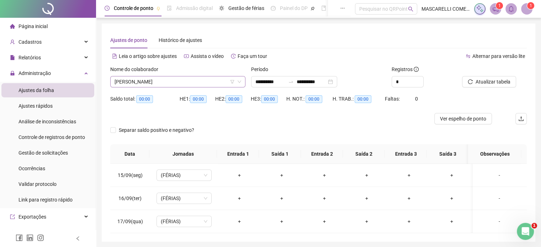
click at [179, 82] on span "[PERSON_NAME]" at bounding box center [178, 82] width 127 height 11
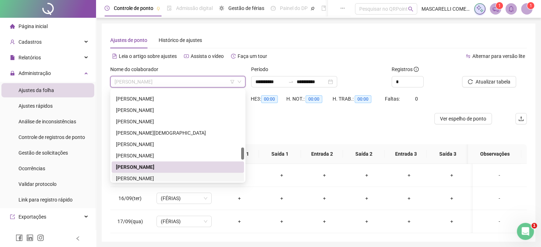
click at [140, 177] on div "[PERSON_NAME]" at bounding box center [178, 179] width 124 height 8
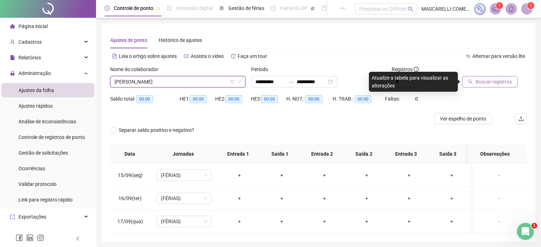
click at [481, 83] on span "Buscar registros" at bounding box center [494, 82] width 36 height 8
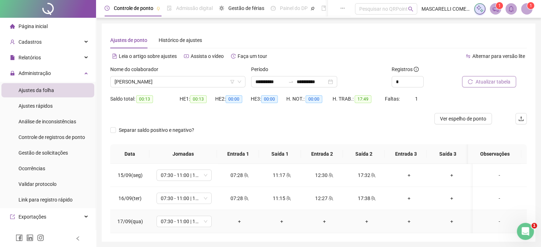
click at [235, 221] on div "+" at bounding box center [239, 222] width 31 height 8
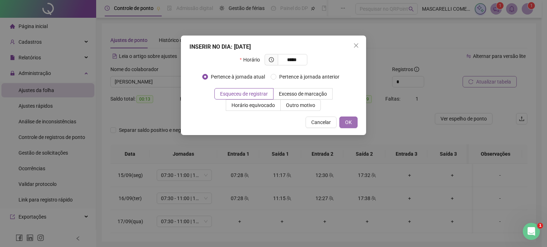
type input "*****"
click at [347, 121] on span "OK" at bounding box center [348, 123] width 7 height 8
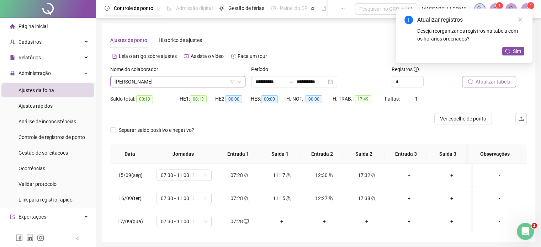
click at [178, 84] on span "[PERSON_NAME]" at bounding box center [178, 82] width 127 height 11
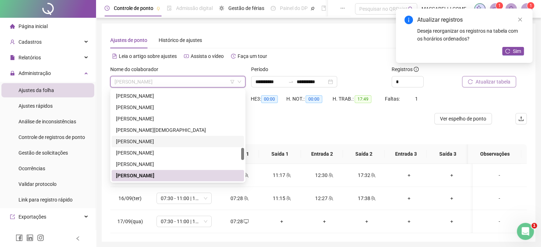
scroll to position [504, 0]
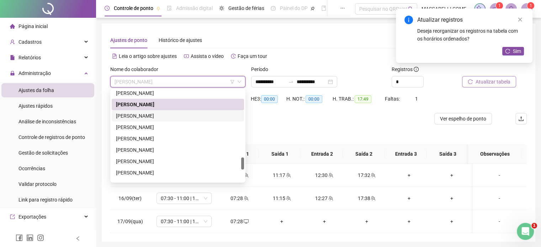
click at [145, 114] on div "[PERSON_NAME]" at bounding box center [178, 116] width 124 height 8
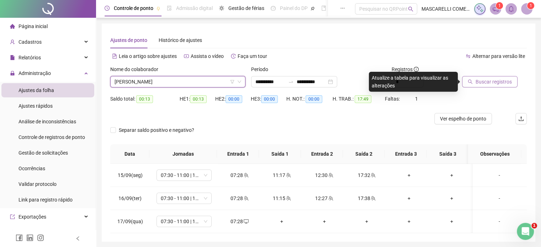
click at [490, 82] on span "Buscar registros" at bounding box center [494, 82] width 36 height 8
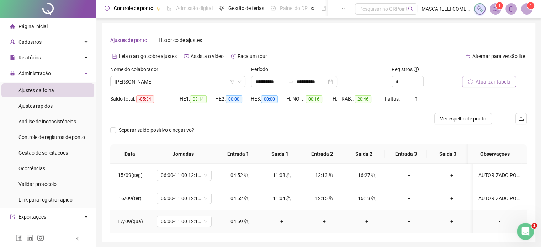
click at [495, 219] on div "-" at bounding box center [500, 222] width 42 height 8
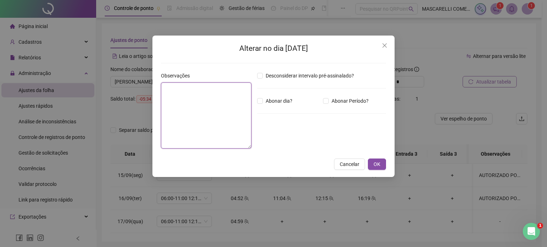
click at [187, 104] on textarea at bounding box center [206, 116] width 90 height 66
type textarea "**********"
click at [377, 165] on span "OK" at bounding box center [376, 165] width 7 height 8
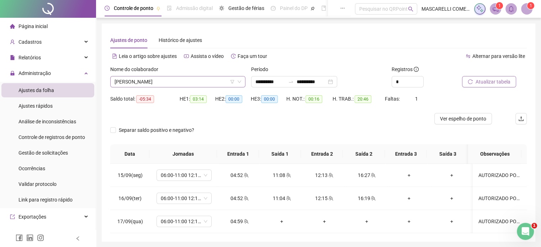
click at [161, 82] on span "[PERSON_NAME]" at bounding box center [178, 82] width 127 height 11
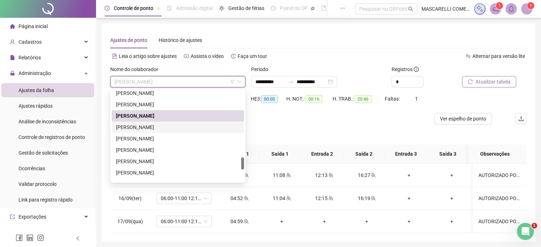
click at [147, 126] on div "[PERSON_NAME]" at bounding box center [178, 128] width 124 height 8
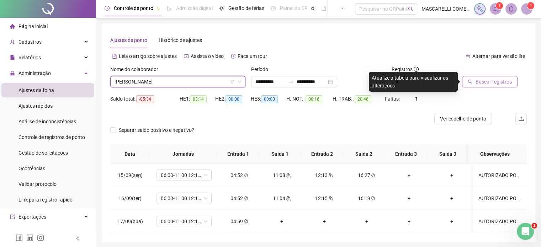
click at [505, 79] on span "Buscar registros" at bounding box center [494, 82] width 36 height 8
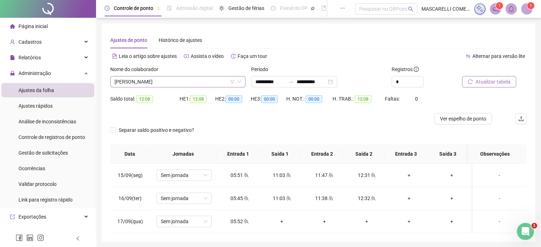
click at [133, 81] on span "[PERSON_NAME]" at bounding box center [178, 82] width 127 height 11
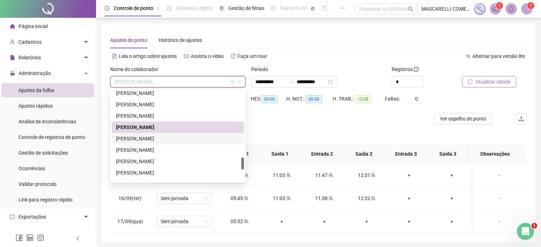
click at [133, 139] on div "[PERSON_NAME]" at bounding box center [178, 139] width 124 height 8
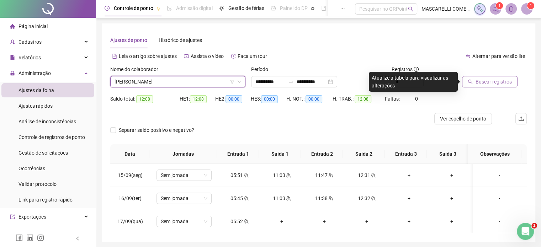
click at [483, 82] on span "Buscar registros" at bounding box center [494, 82] width 36 height 8
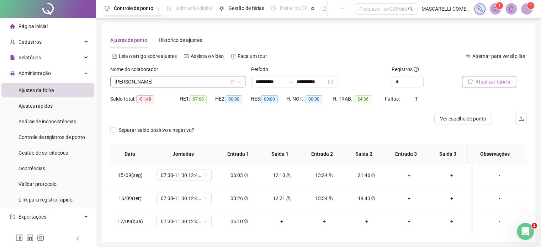
click at [137, 80] on span "[PERSON_NAME]" at bounding box center [178, 82] width 127 height 11
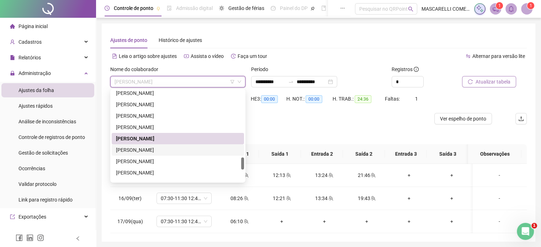
click at [132, 147] on div "[PERSON_NAME]" at bounding box center [178, 150] width 124 height 8
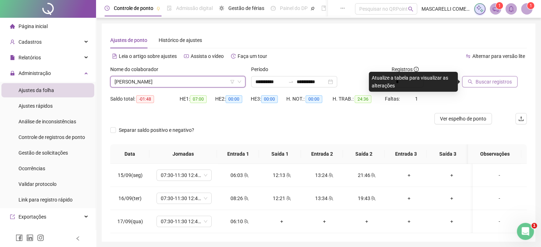
click at [481, 82] on span "Buscar registros" at bounding box center [494, 82] width 36 height 8
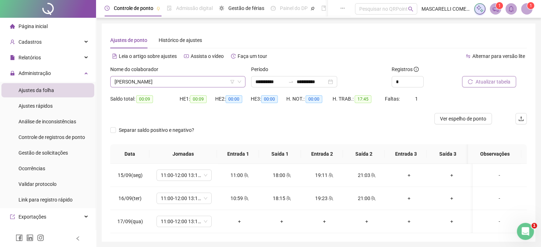
click at [144, 81] on span "[PERSON_NAME]" at bounding box center [178, 82] width 127 height 11
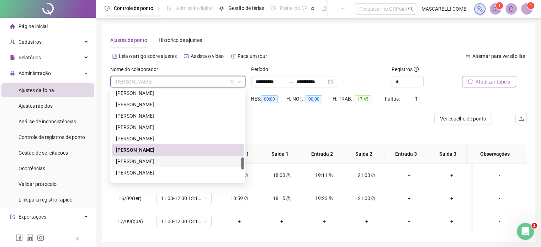
click at [143, 161] on div "[PERSON_NAME]" at bounding box center [178, 162] width 124 height 8
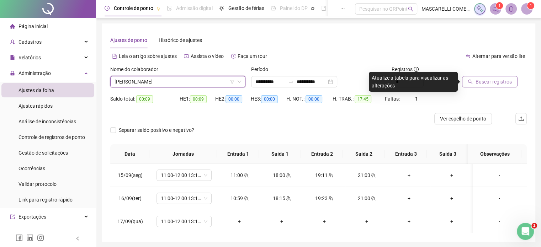
click at [480, 83] on span "Buscar registros" at bounding box center [494, 82] width 36 height 8
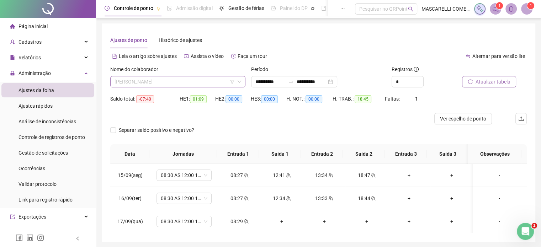
click at [122, 81] on span "[PERSON_NAME]" at bounding box center [178, 82] width 127 height 11
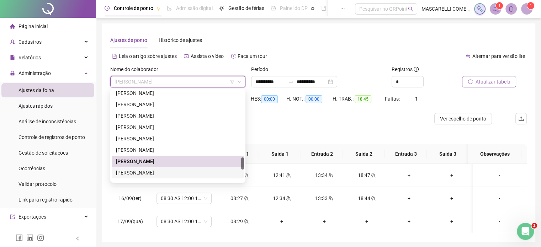
click at [130, 175] on div "[PERSON_NAME]" at bounding box center [178, 173] width 124 height 8
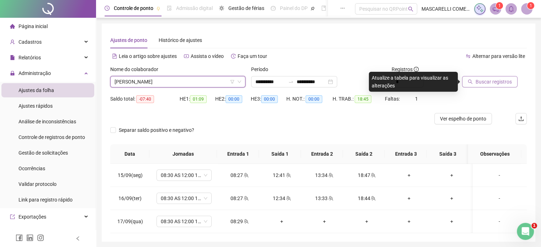
click at [482, 84] on span "Buscar registros" at bounding box center [494, 82] width 36 height 8
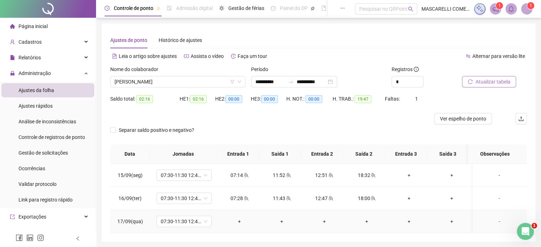
click at [237, 221] on div "+" at bounding box center [239, 222] width 31 height 8
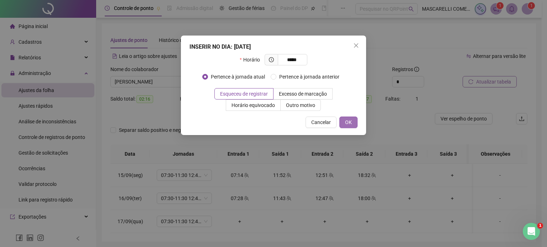
type input "*****"
click at [348, 120] on span "OK" at bounding box center [348, 123] width 7 height 8
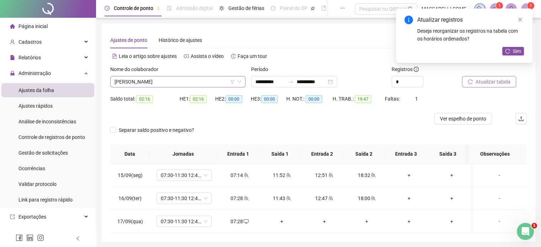
click at [136, 83] on span "[PERSON_NAME]" at bounding box center [178, 82] width 127 height 11
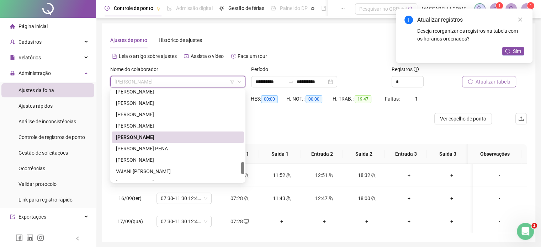
scroll to position [575, 0]
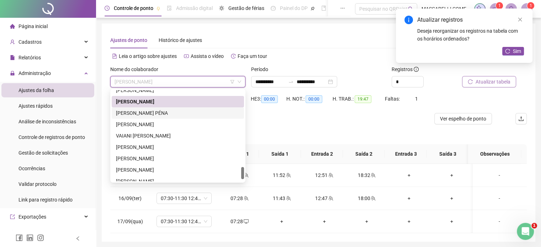
click at [142, 114] on div "[PERSON_NAME] PÉNA" at bounding box center [178, 113] width 124 height 8
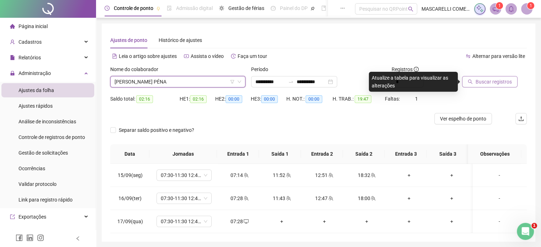
click at [469, 82] on icon "search" at bounding box center [470, 81] width 5 height 5
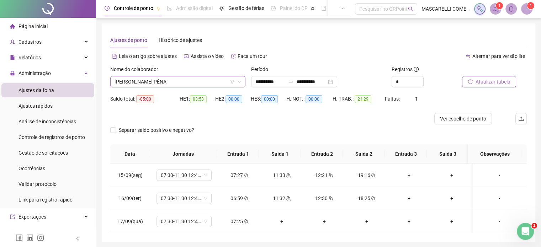
click at [168, 82] on span "[PERSON_NAME] PÉNA" at bounding box center [178, 82] width 127 height 11
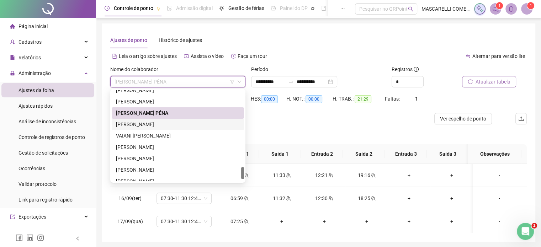
click at [142, 124] on div "[PERSON_NAME]" at bounding box center [178, 125] width 124 height 8
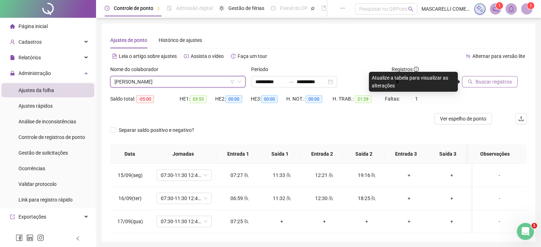
click at [480, 82] on span "Buscar registros" at bounding box center [494, 82] width 36 height 8
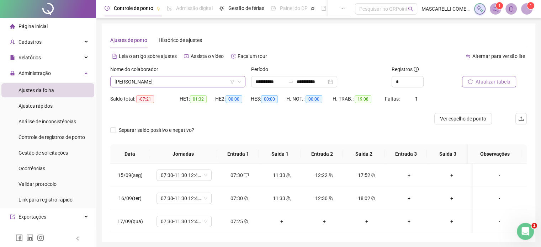
click at [169, 80] on span "[PERSON_NAME]" at bounding box center [178, 82] width 127 height 11
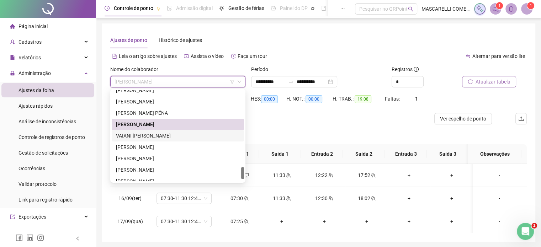
click at [170, 135] on div "VAIANI [PERSON_NAME]" at bounding box center [178, 136] width 124 height 8
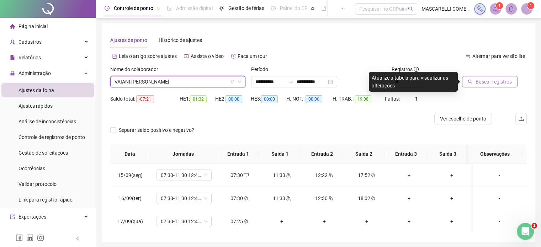
click at [501, 81] on span "Buscar registros" at bounding box center [494, 82] width 36 height 8
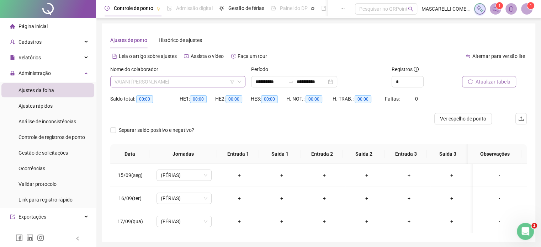
click at [154, 82] on span "VAIANI [PERSON_NAME]" at bounding box center [178, 82] width 127 height 11
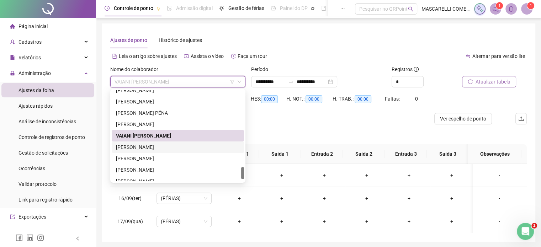
click at [161, 148] on div "[PERSON_NAME]" at bounding box center [178, 147] width 124 height 8
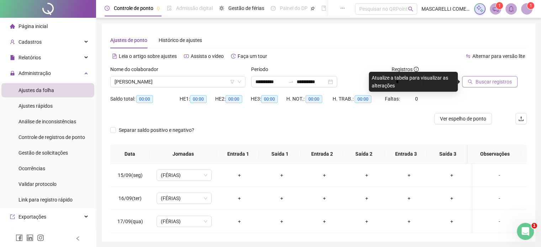
click at [480, 82] on span "Buscar registros" at bounding box center [494, 82] width 36 height 8
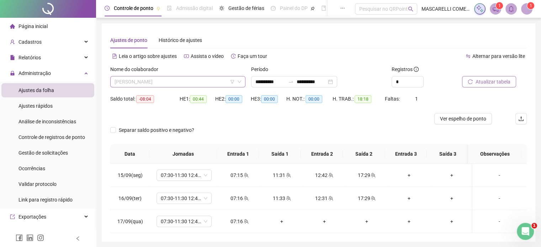
click at [141, 79] on span "[PERSON_NAME]" at bounding box center [178, 82] width 127 height 11
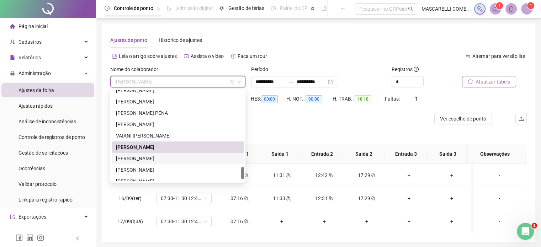
click at [138, 158] on div "[PERSON_NAME]" at bounding box center [178, 159] width 124 height 8
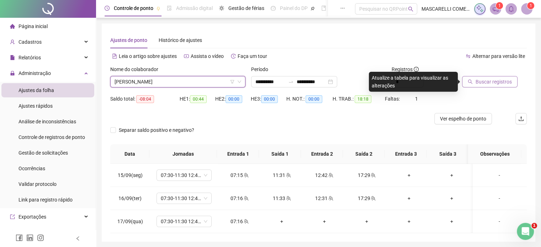
click at [477, 82] on span "Buscar registros" at bounding box center [494, 82] width 36 height 8
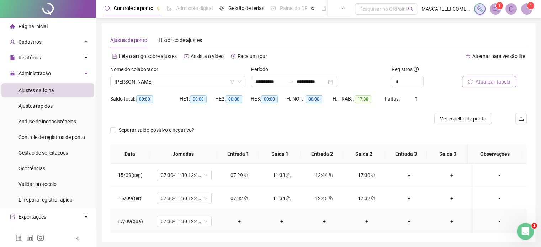
click at [233, 223] on div "+" at bounding box center [239, 222] width 31 height 8
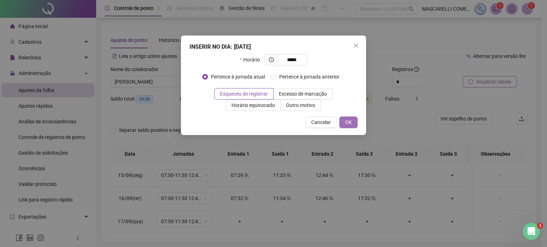
type input "*****"
click at [347, 120] on span "OK" at bounding box center [348, 123] width 7 height 8
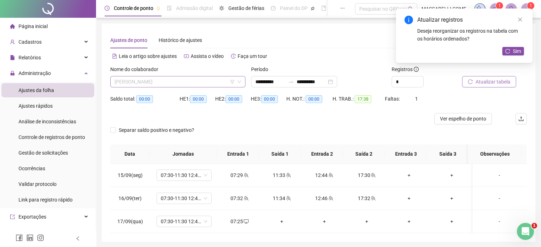
click at [148, 81] on span "[PERSON_NAME]" at bounding box center [178, 82] width 127 height 11
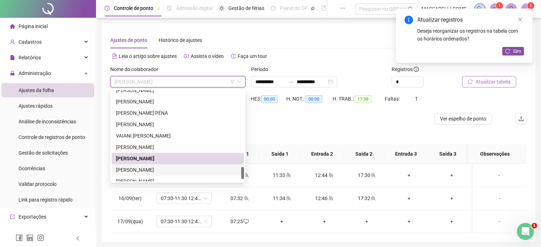
click at [161, 172] on div "[PERSON_NAME]" at bounding box center [178, 170] width 124 height 8
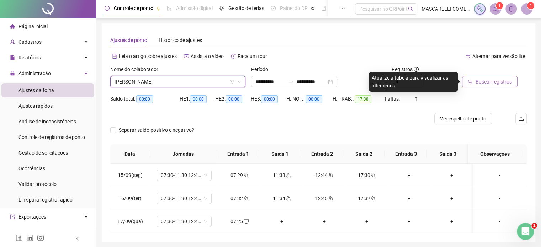
click at [477, 86] on button "Buscar registros" at bounding box center [490, 81] width 56 height 11
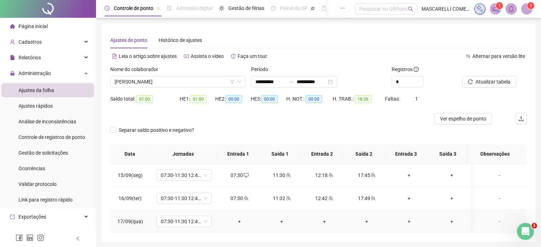
click at [236, 220] on div "+" at bounding box center [239, 222] width 31 height 8
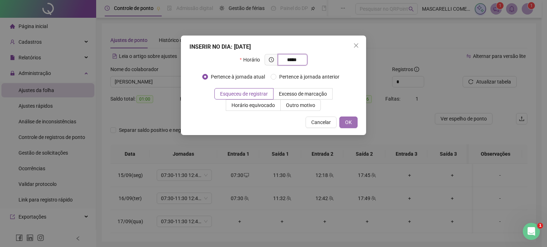
type input "*****"
click at [344, 121] on button "OK" at bounding box center [348, 122] width 18 height 11
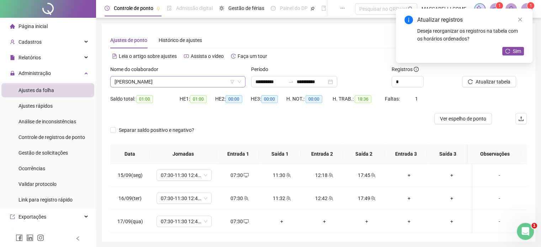
click at [170, 82] on span "[PERSON_NAME]" at bounding box center [178, 82] width 127 height 11
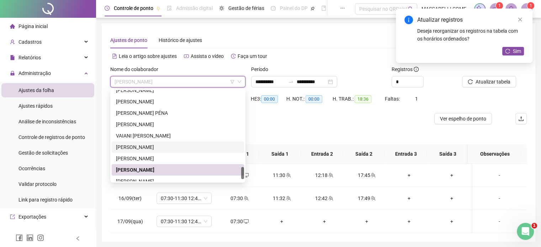
scroll to position [592, 0]
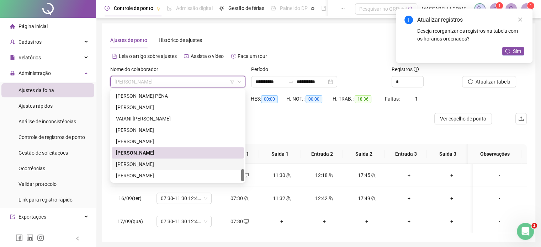
click at [152, 165] on div "[PERSON_NAME]" at bounding box center [178, 165] width 124 height 8
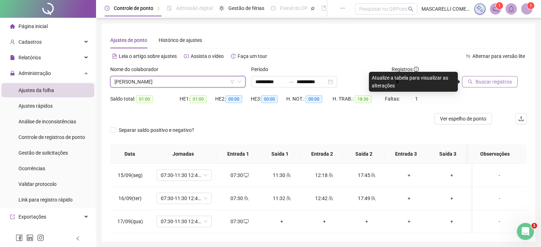
click at [491, 81] on span "Buscar registros" at bounding box center [494, 82] width 36 height 8
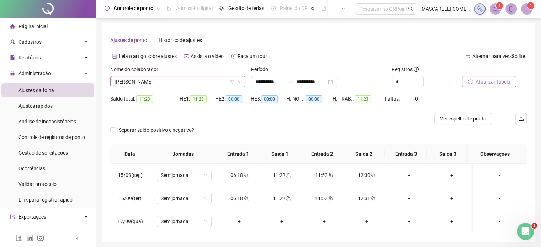
click at [174, 80] on span "[PERSON_NAME]" at bounding box center [178, 82] width 127 height 11
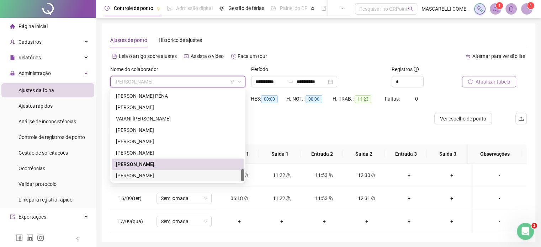
click at [181, 175] on div "[PERSON_NAME]" at bounding box center [178, 176] width 124 height 8
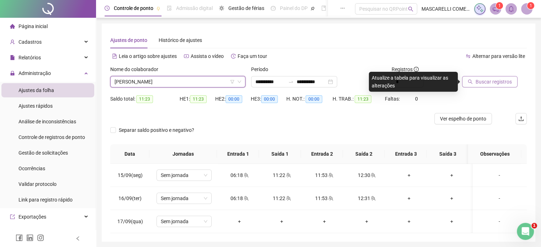
click at [485, 81] on span "Buscar registros" at bounding box center [494, 82] width 36 height 8
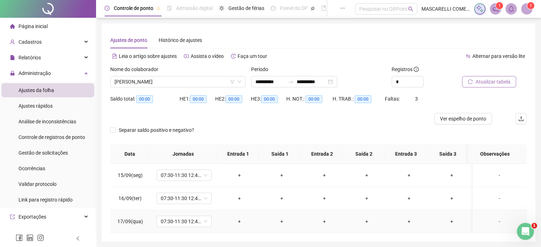
click at [237, 220] on div "+" at bounding box center [239, 222] width 31 height 8
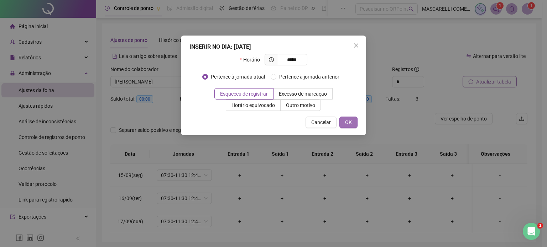
type input "*****"
click at [348, 122] on span "OK" at bounding box center [348, 123] width 7 height 8
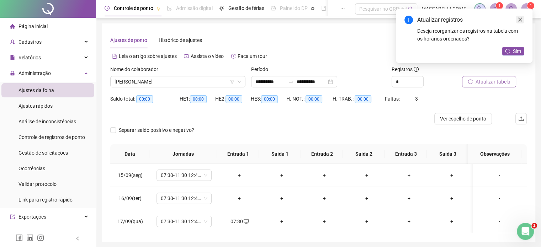
click at [520, 19] on icon "close" at bounding box center [520, 19] width 5 height 5
